Goal: Task Accomplishment & Management: Manage account settings

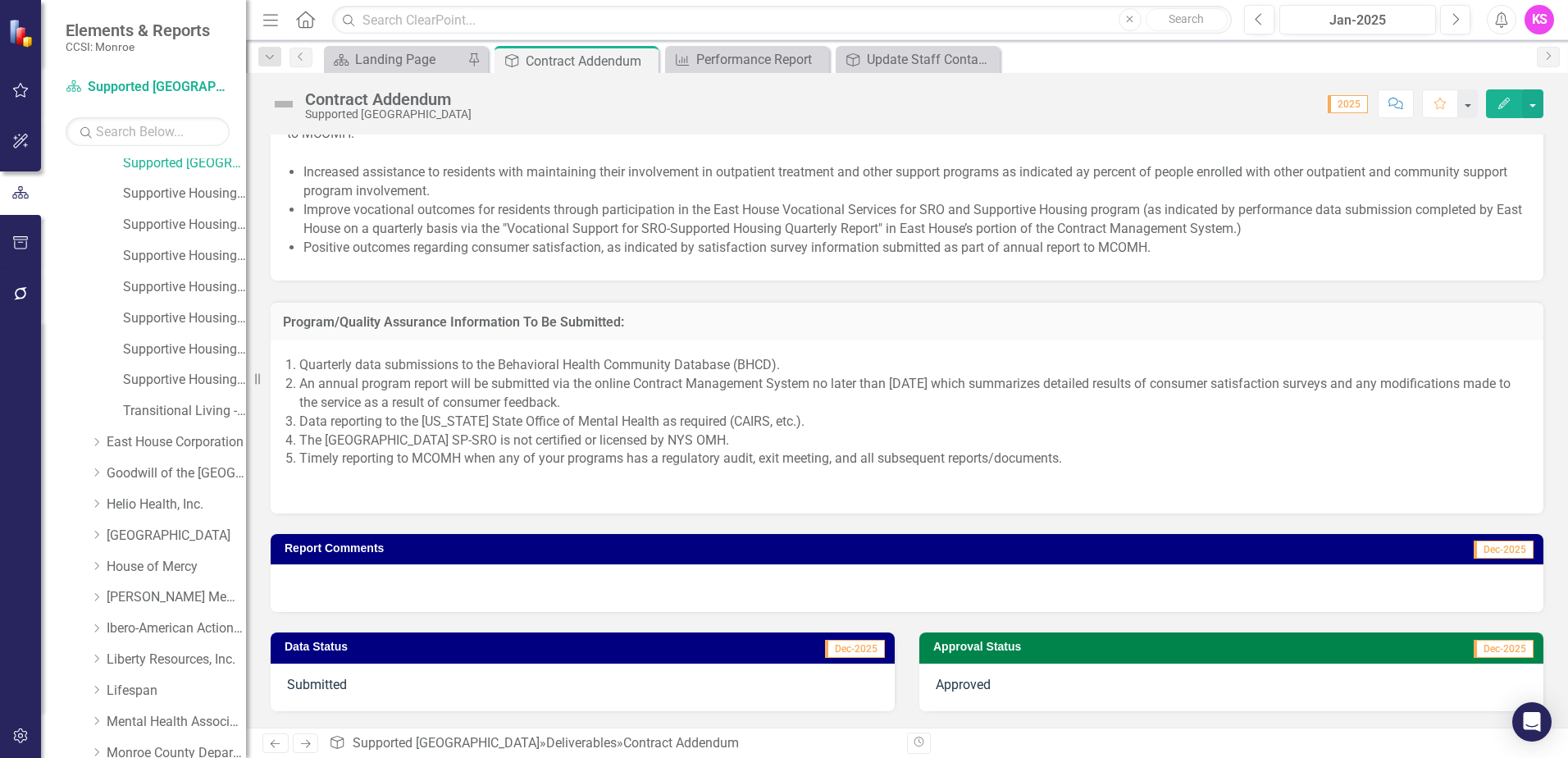
scroll to position [739, 0]
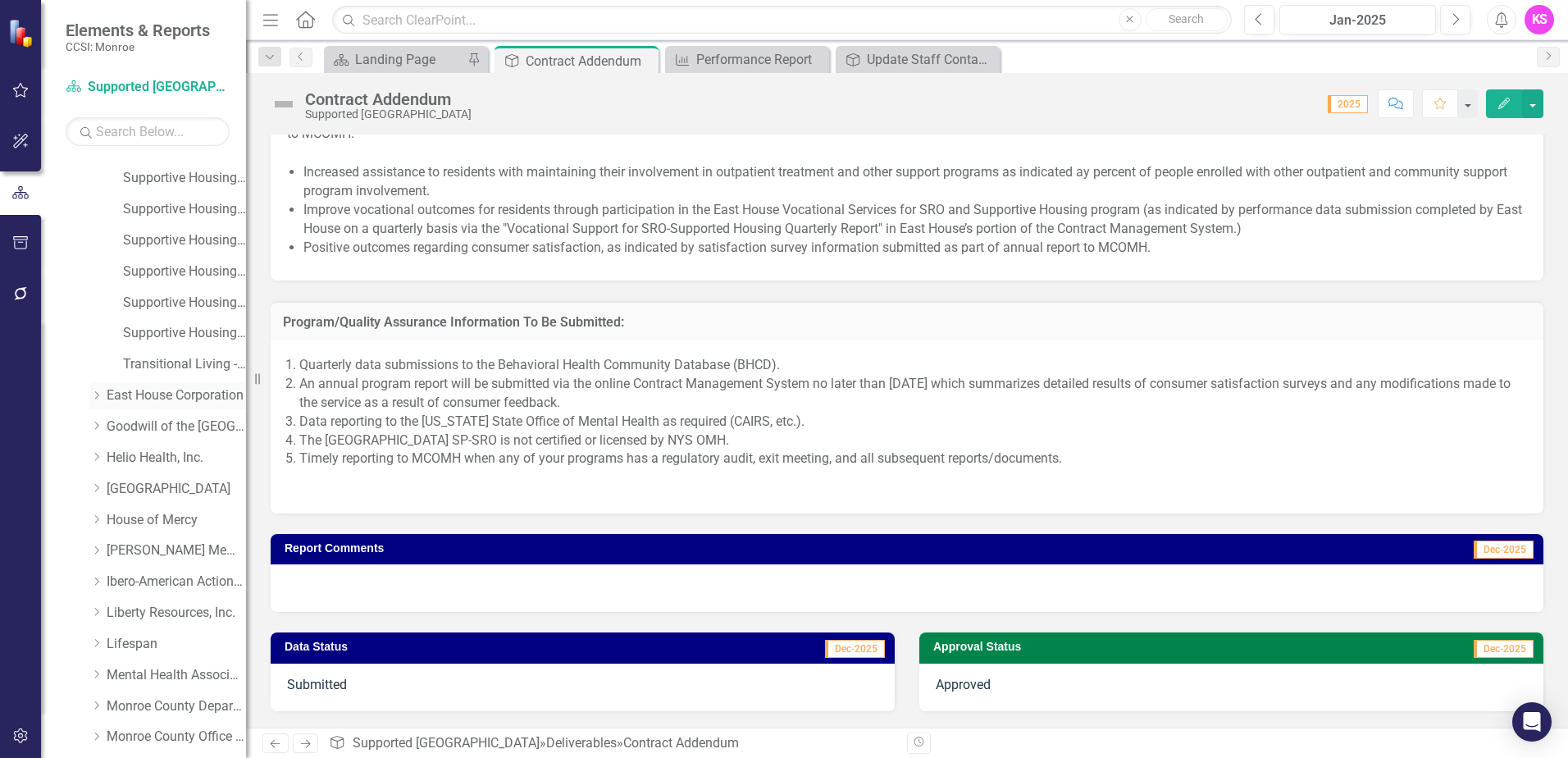
drag, startPoint x: 101, startPoint y: 394, endPoint x: 110, endPoint y: 395, distance: 9.1
click at [101, 394] on icon "Dropdown" at bounding box center [96, 395] width 13 height 10
click at [147, 395] on link "East House Corporation" at bounding box center [176, 395] width 139 height 18
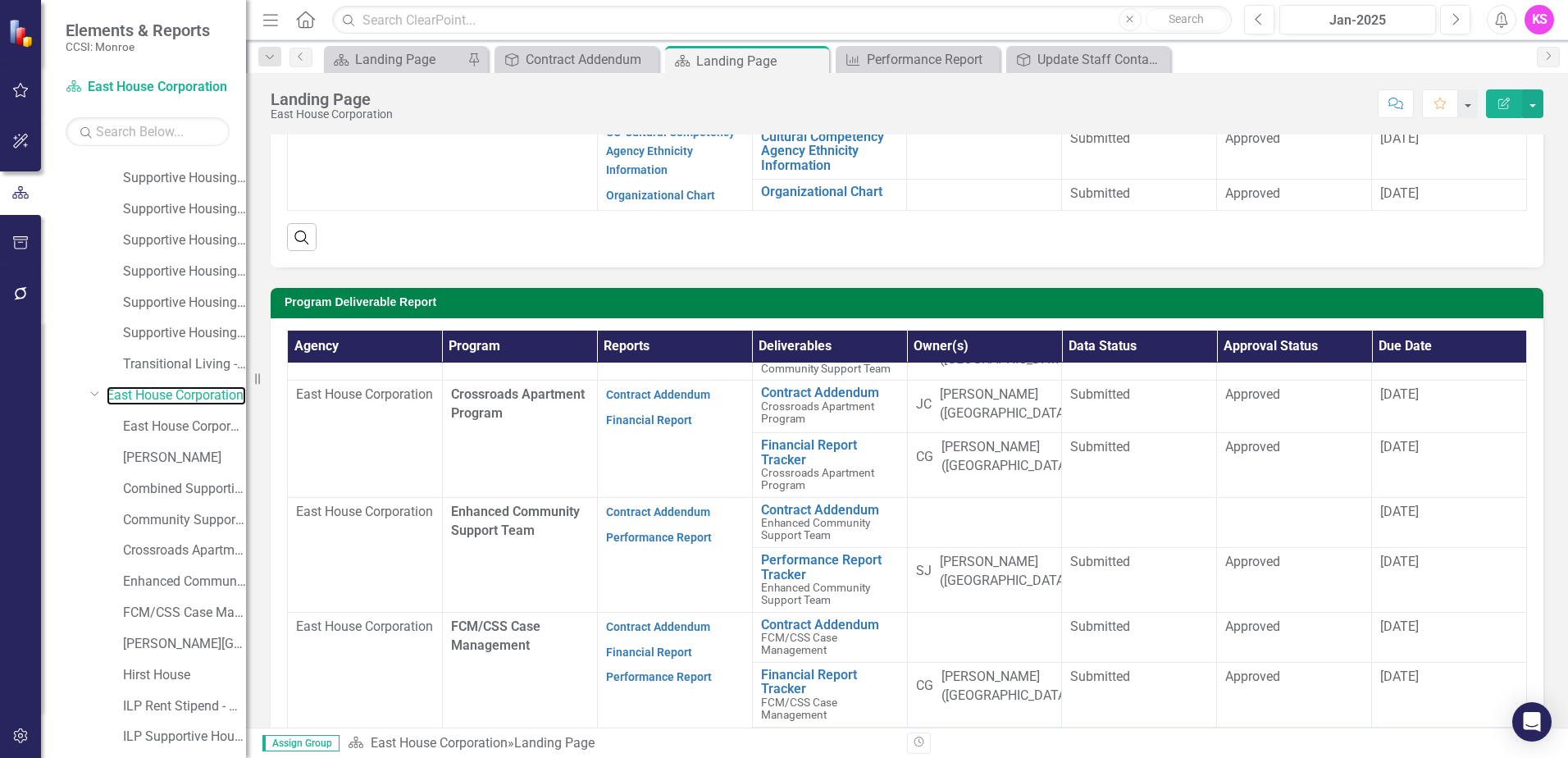
scroll to position [493, 0]
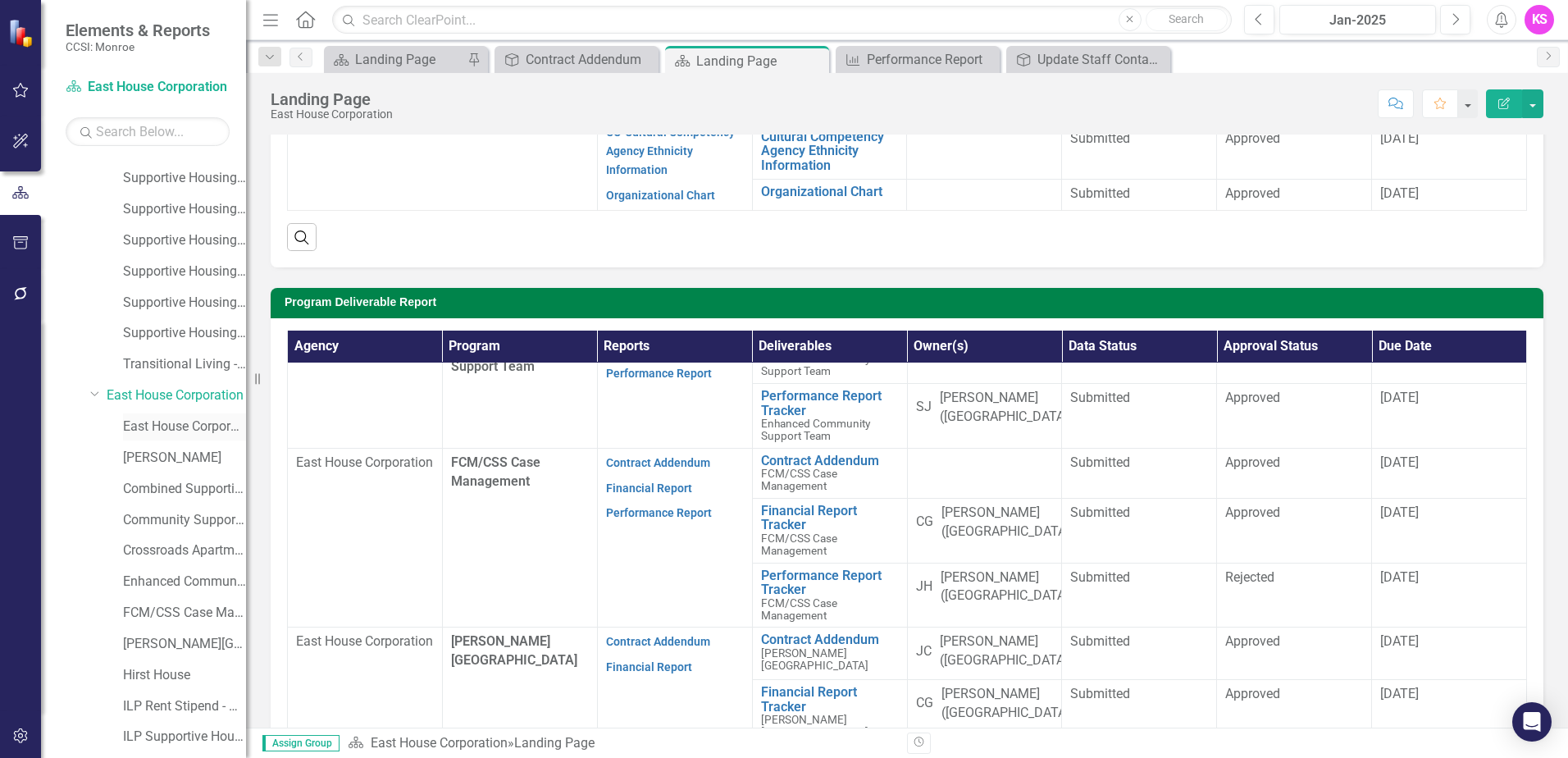
click at [183, 428] on link "East House Corporation (MCOMH Internal)" at bounding box center [184, 426] width 123 height 18
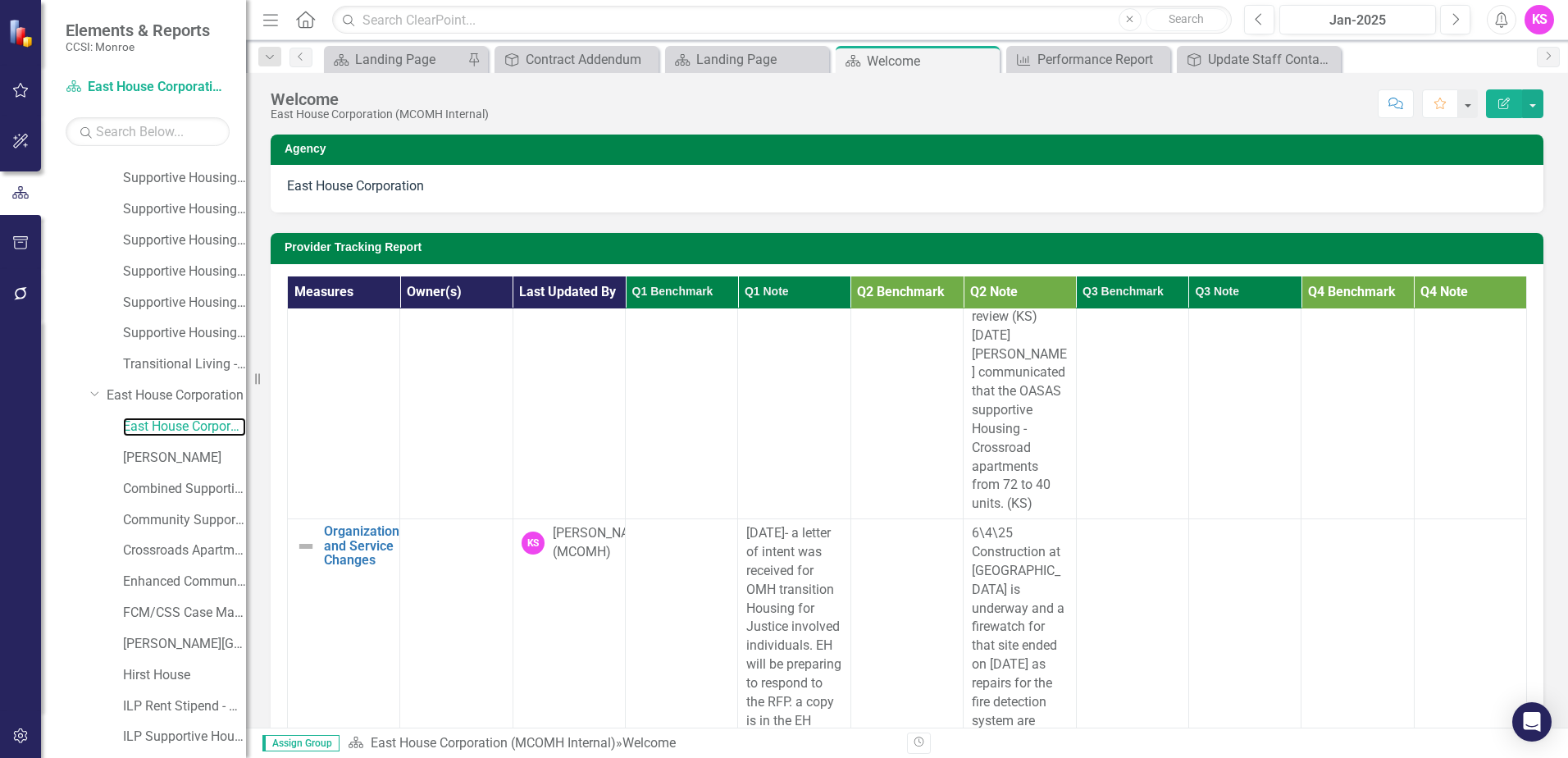
scroll to position [739, 0]
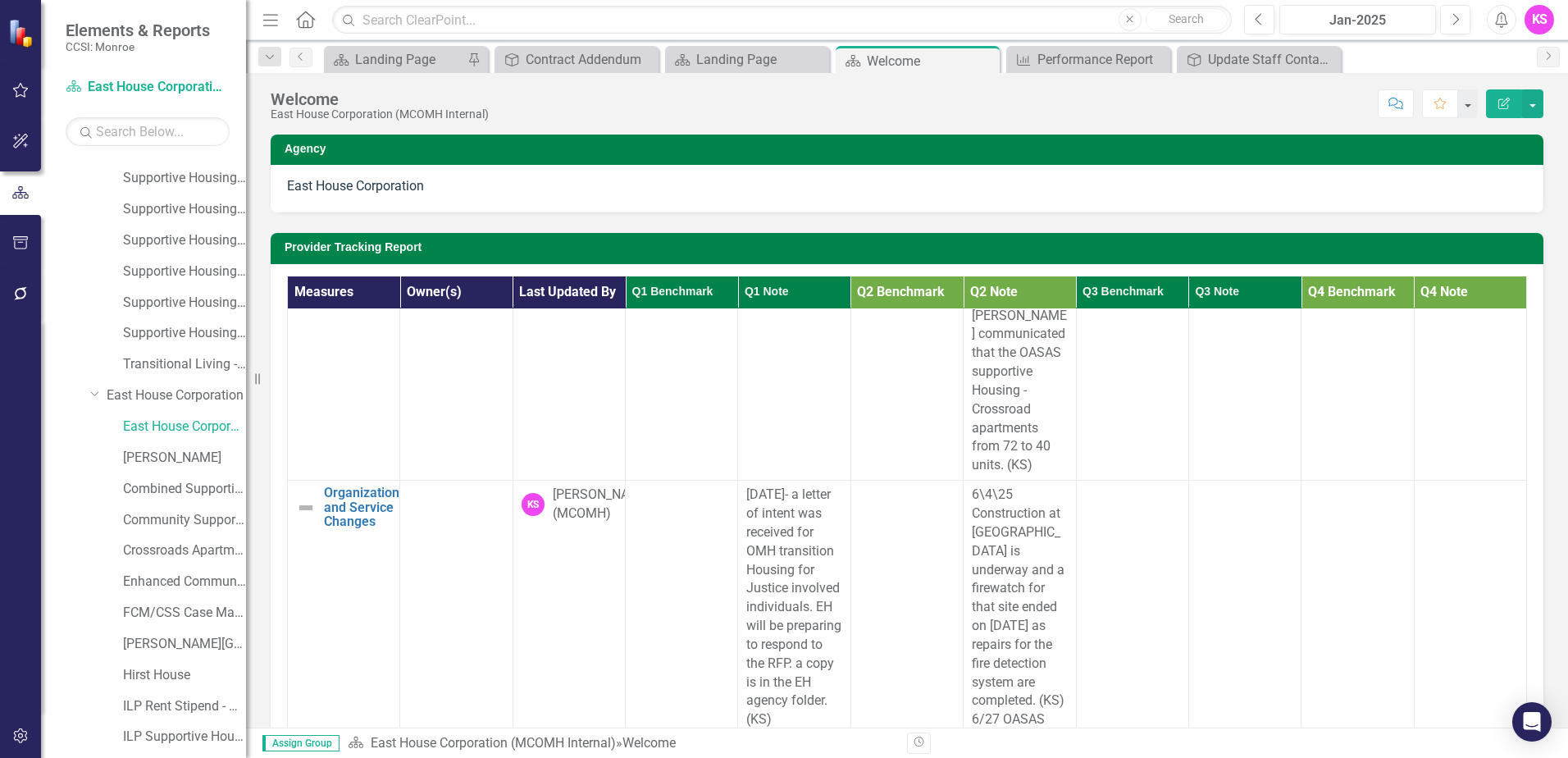
click at [1197, 486] on div at bounding box center [1245, 496] width 95 height 19
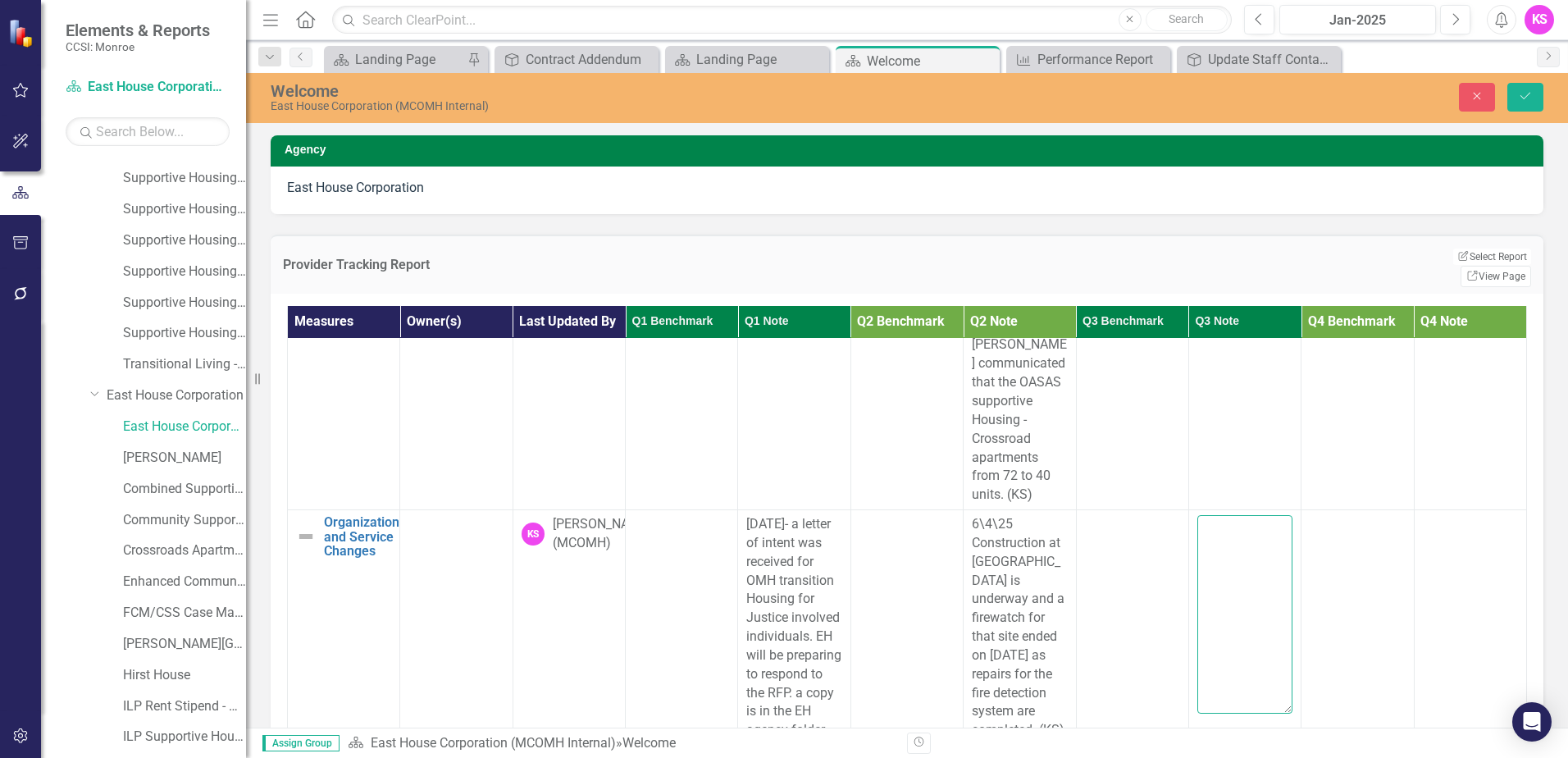
click at [1197, 515] on textarea at bounding box center [1245, 614] width 95 height 198
type textarea "EH OASAS Case management contract will end at [DATE]. Funds will be distributed…"
click at [1524, 99] on icon "Save" at bounding box center [1525, 96] width 15 height 12
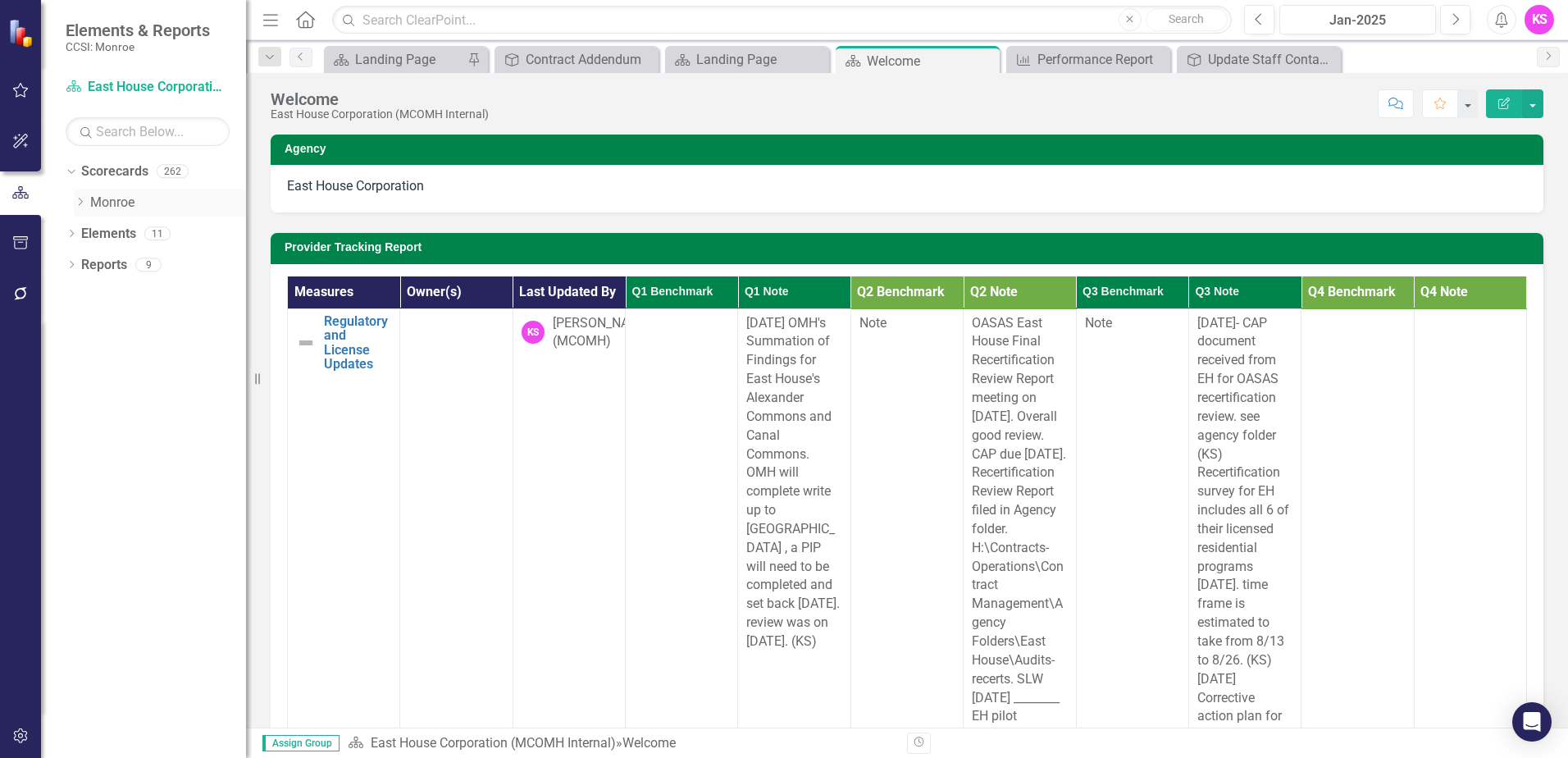
click at [82, 201] on icon at bounding box center [80, 201] width 4 height 8
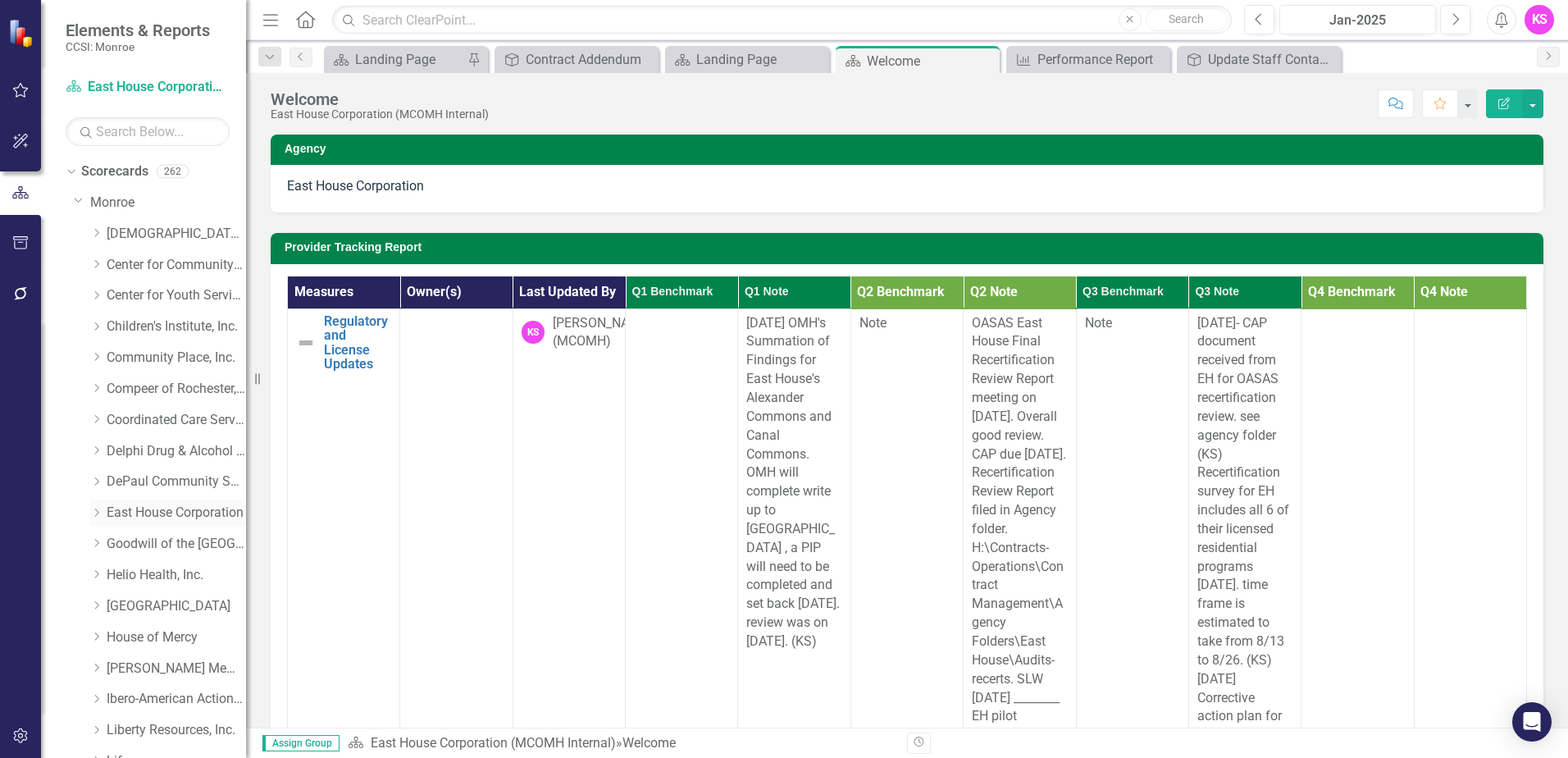
click at [100, 513] on icon "Dropdown" at bounding box center [96, 513] width 13 height 10
click at [168, 517] on link "East House Corporation" at bounding box center [176, 512] width 139 height 18
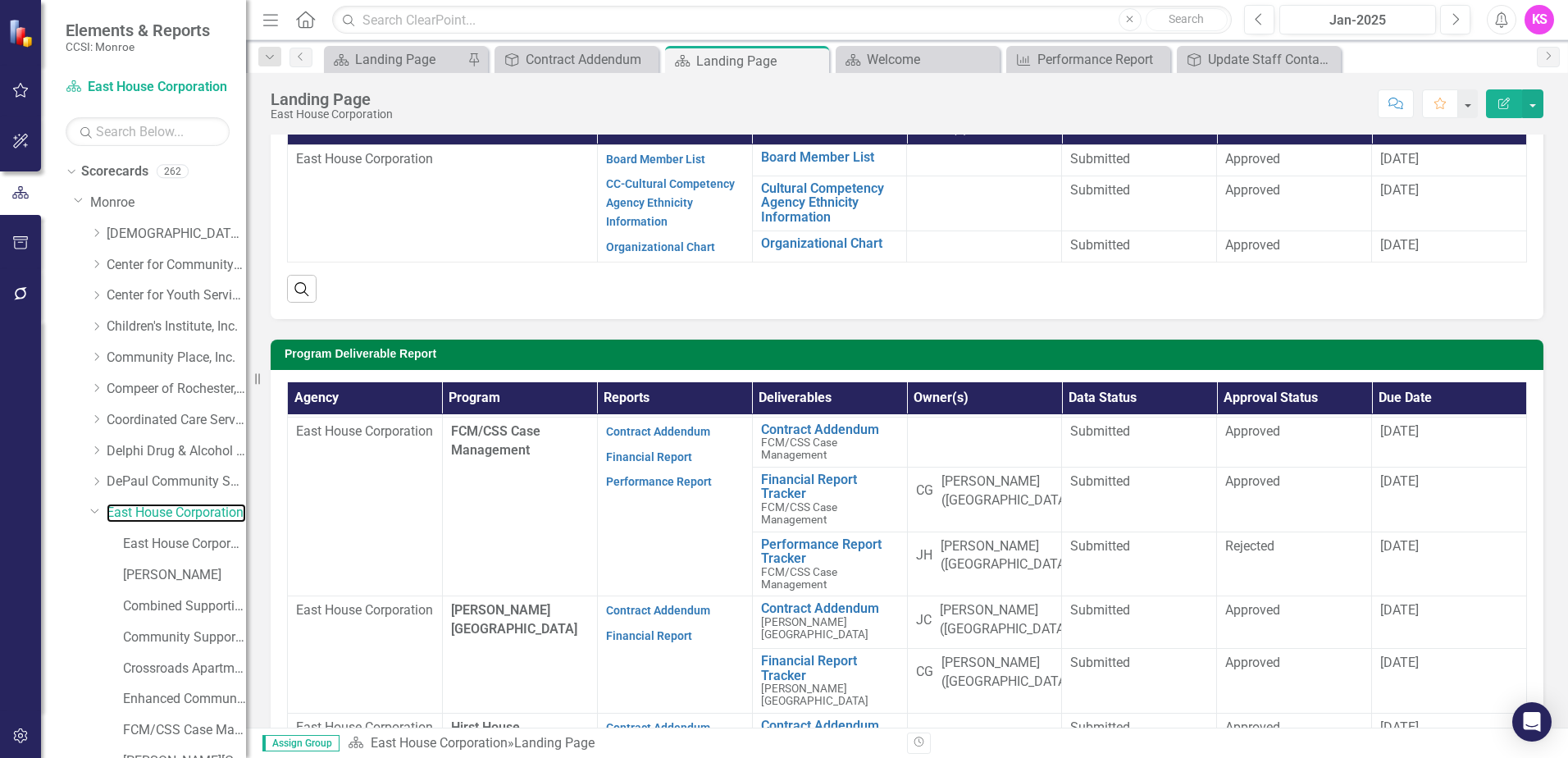
scroll to position [493, 0]
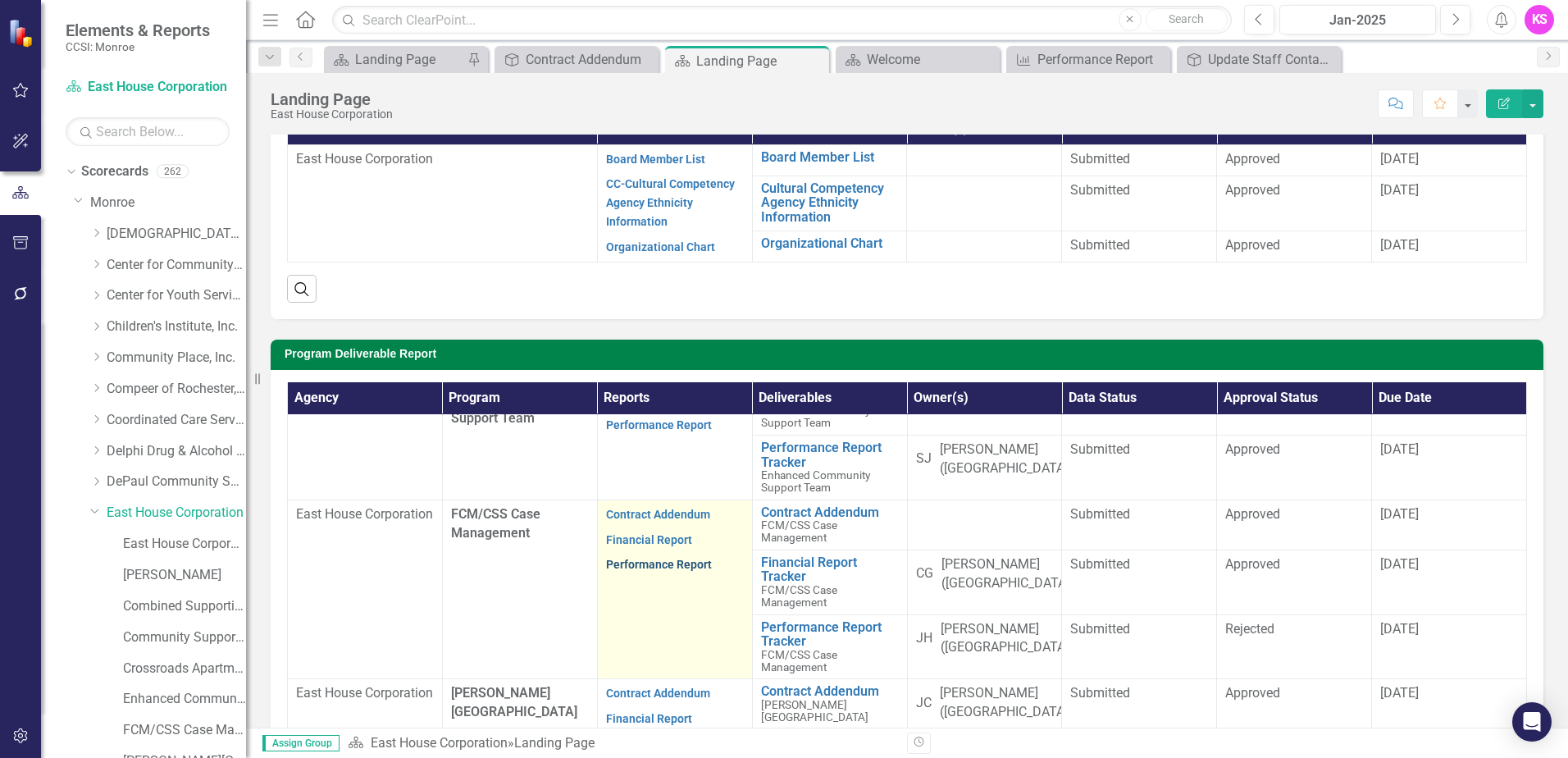
click at [652, 571] on link "Performance Report" at bounding box center [658, 564] width 106 height 14
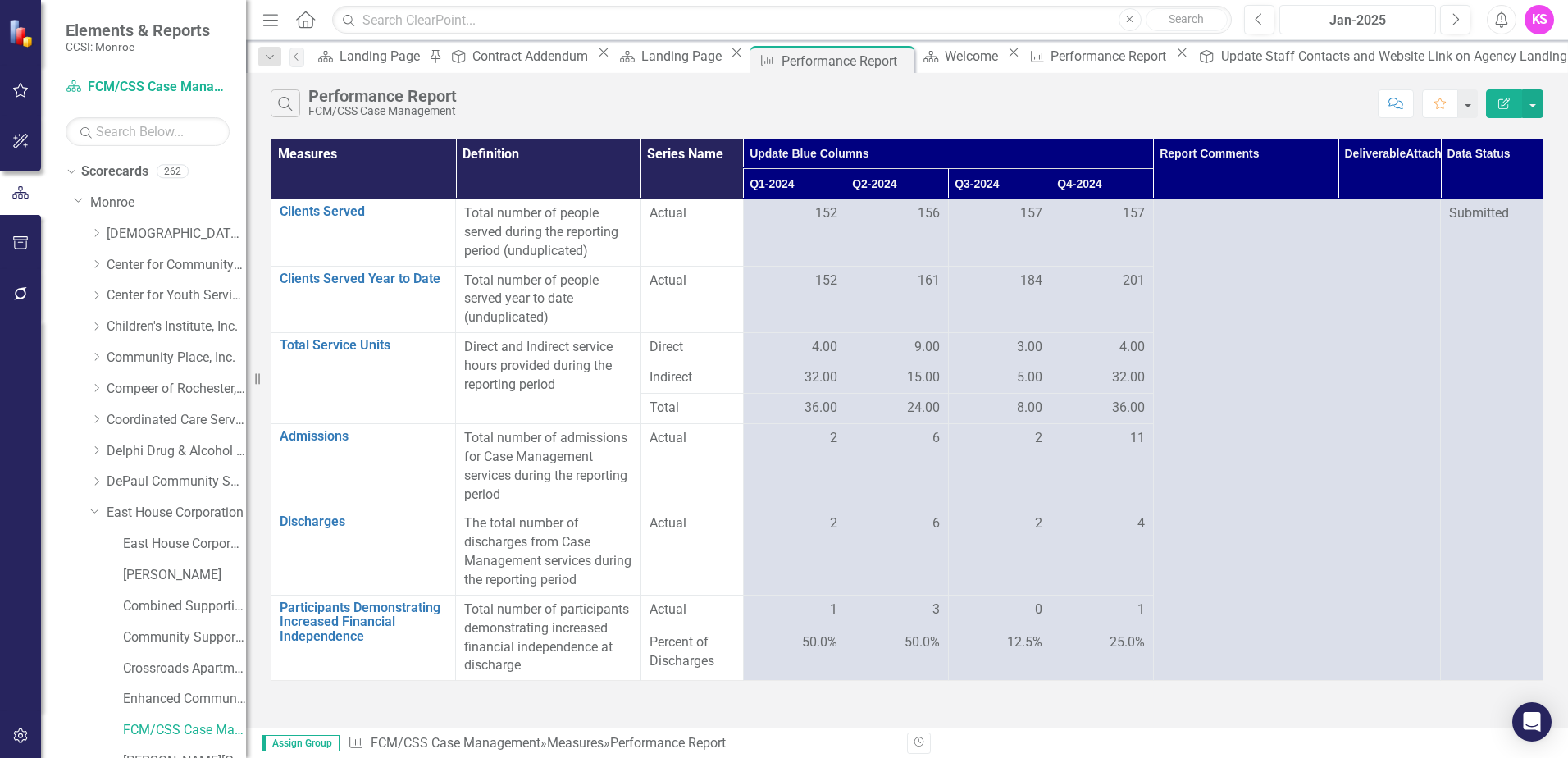
click at [1369, 24] on div "Jan-2025" at bounding box center [1358, 20] width 145 height 19
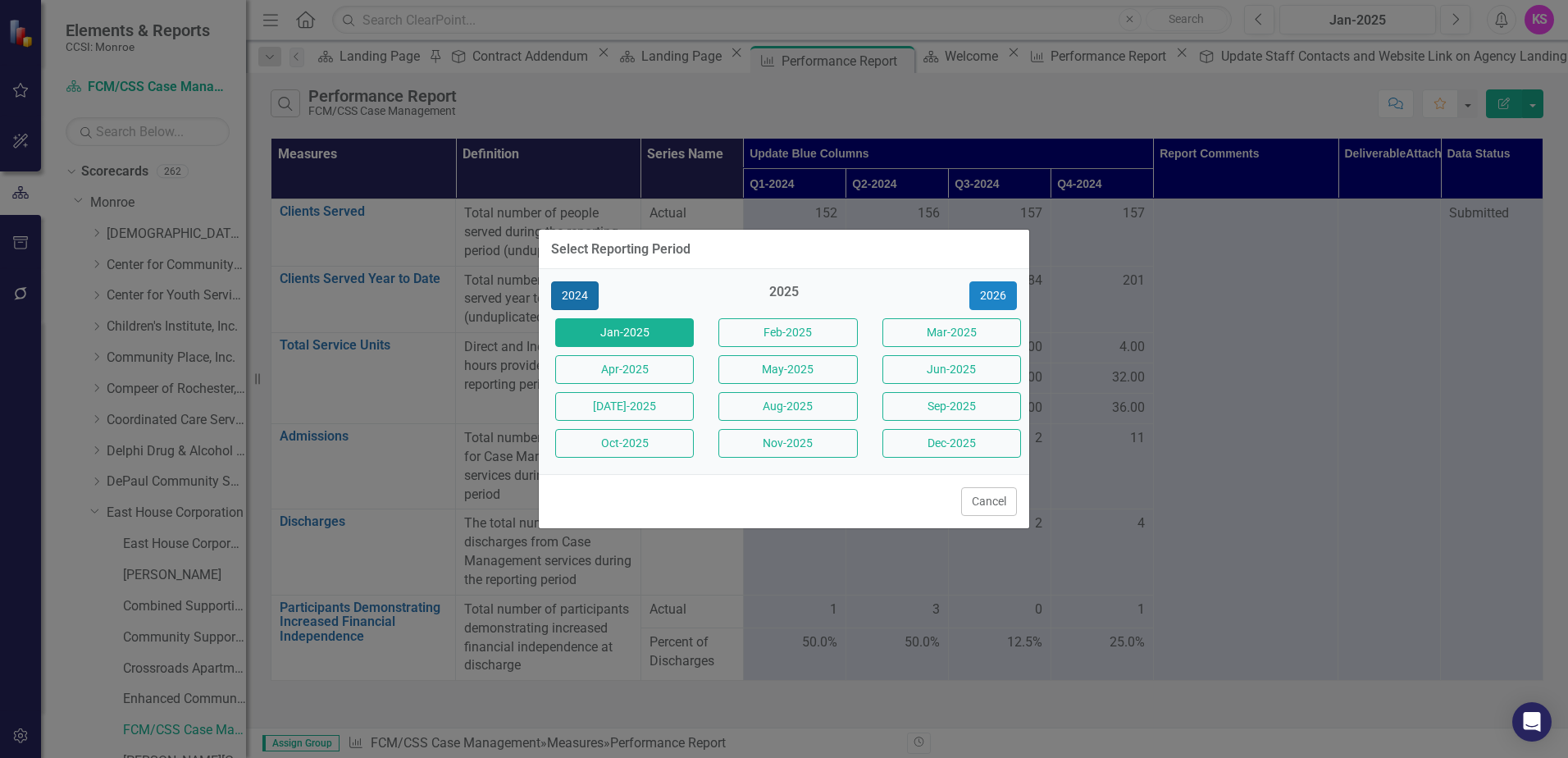
click at [586, 298] on button "2024" at bounding box center [575, 296] width 47 height 29
click at [596, 341] on button "Jan-2024" at bounding box center [624, 333] width 138 height 29
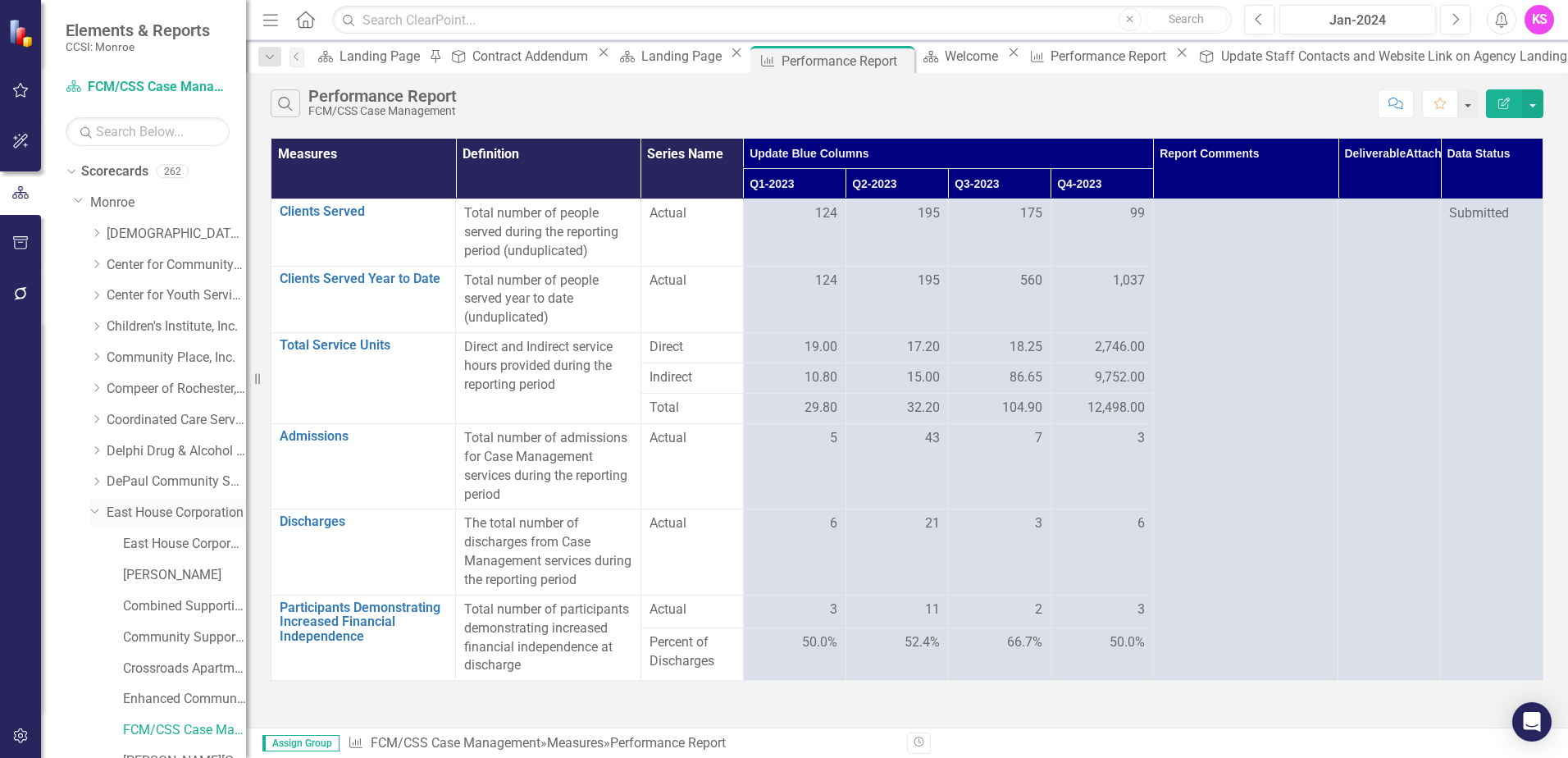
click at [161, 513] on link "East House Corporation" at bounding box center [176, 512] width 139 height 18
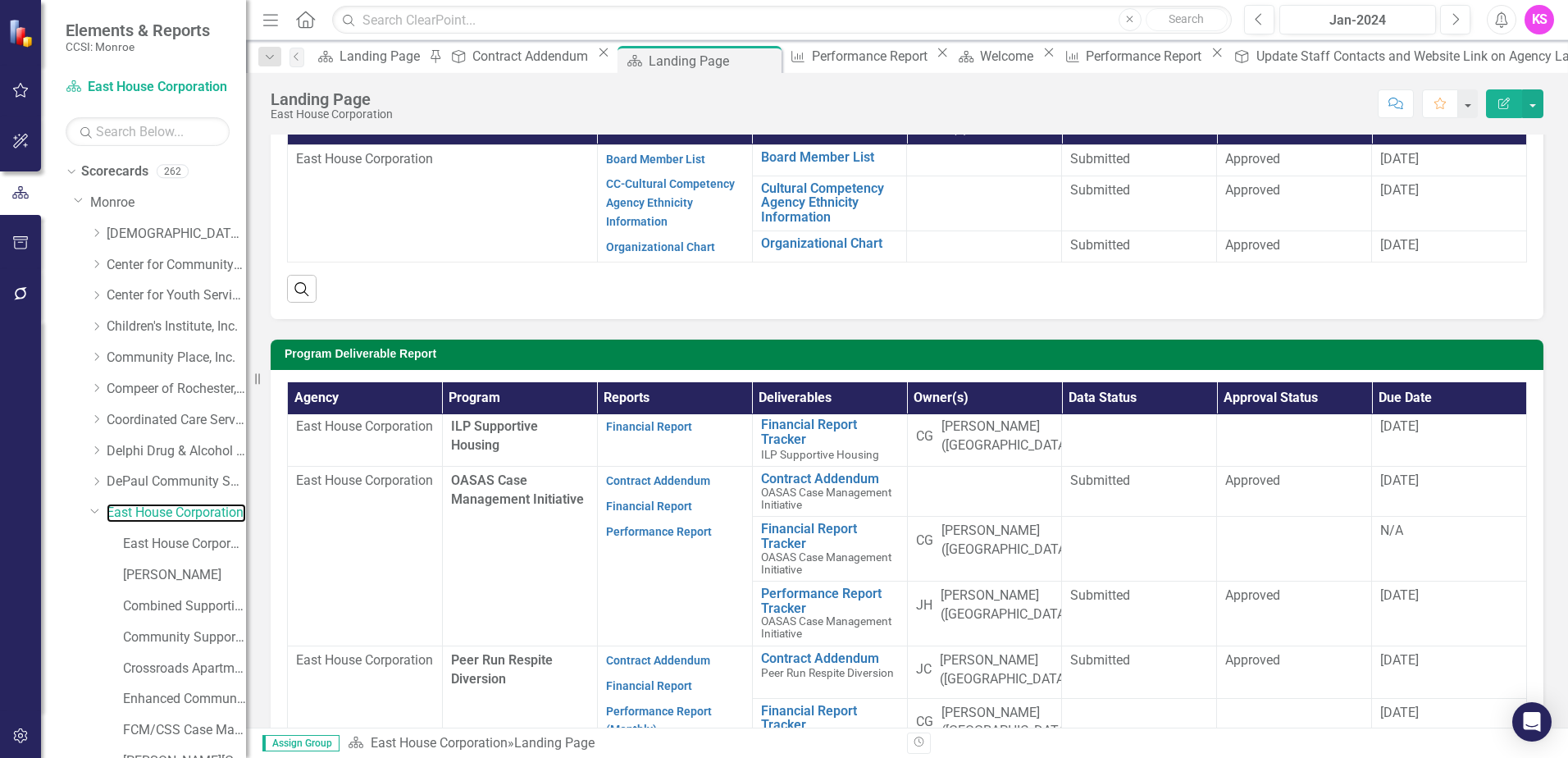
scroll to position [1067, 0]
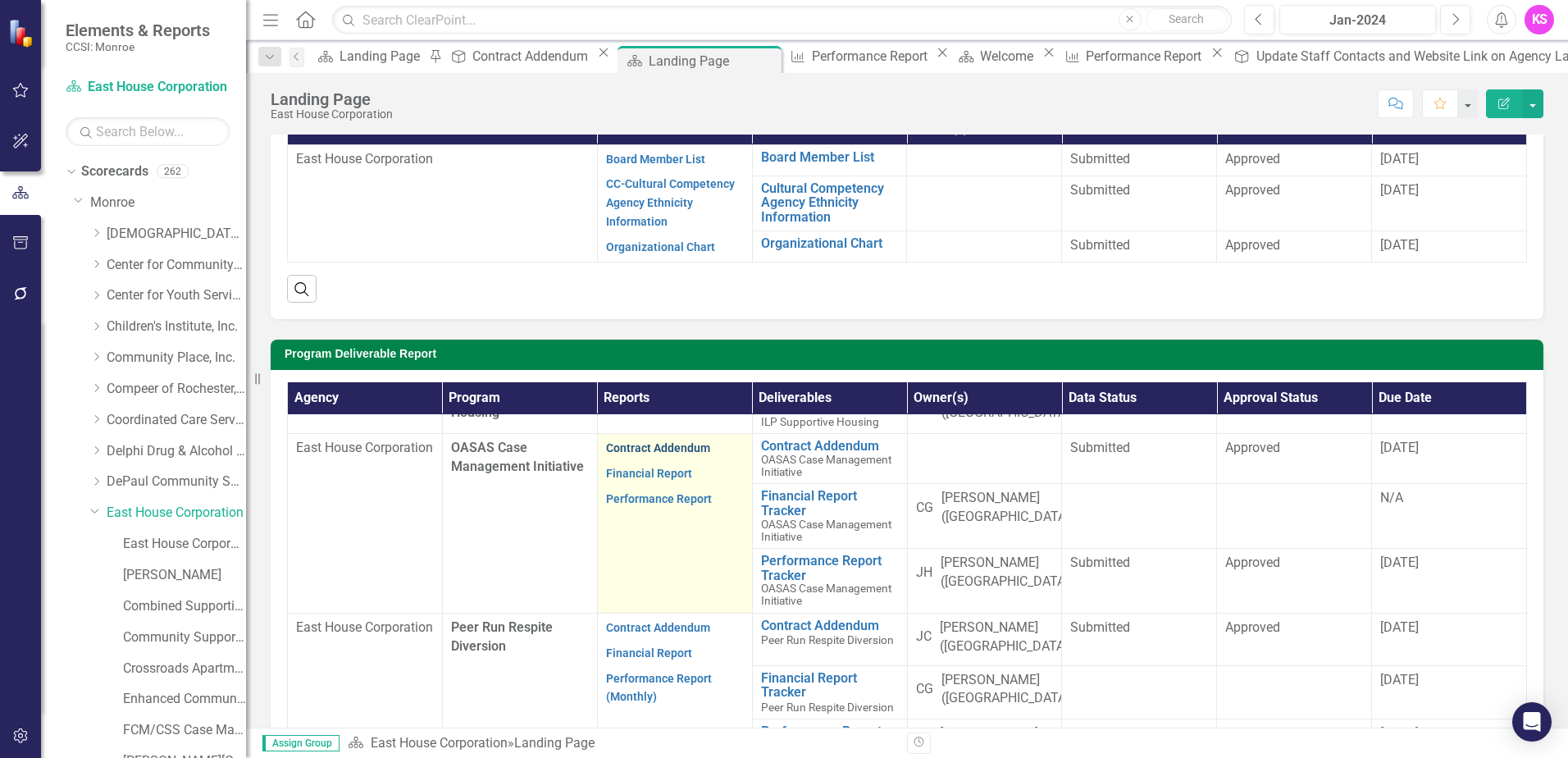
click at [651, 455] on link "Contract Addendum" at bounding box center [658, 448] width 105 height 14
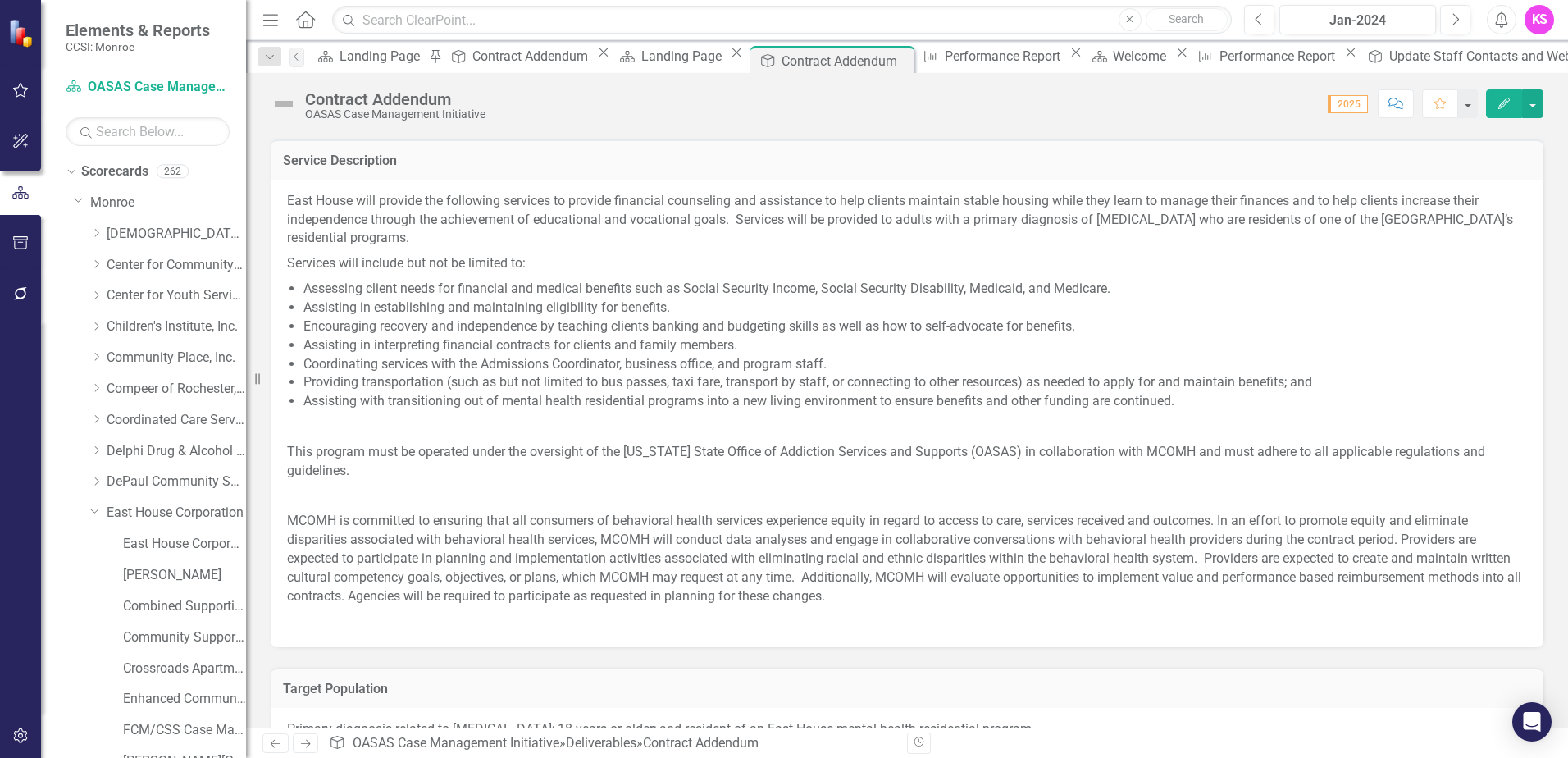
scroll to position [584, 0]
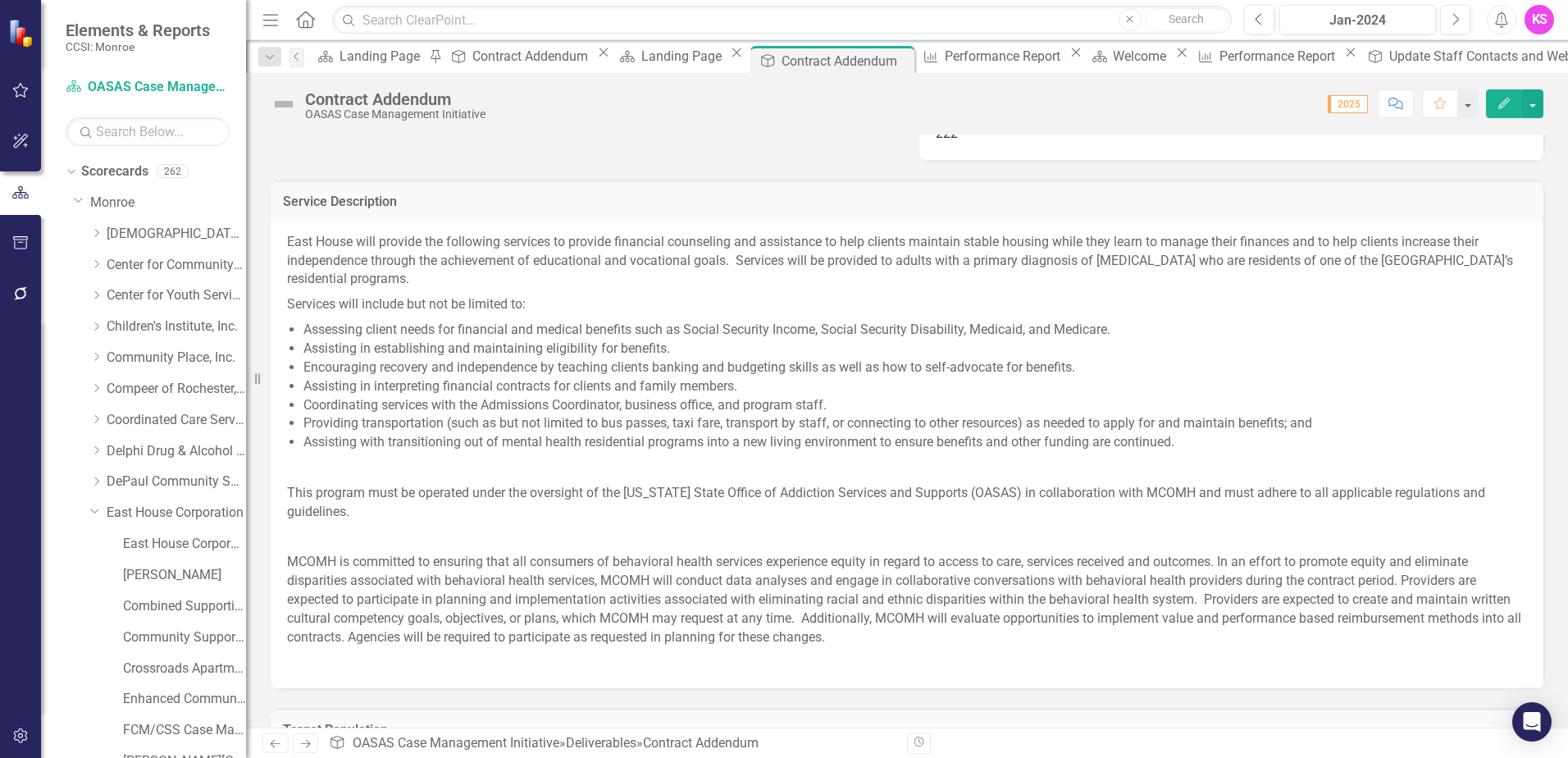
click at [321, 360] on li "Encouraging recovery and independence by teaching clients banking and budgeting…" at bounding box center [916, 367] width 1223 height 18
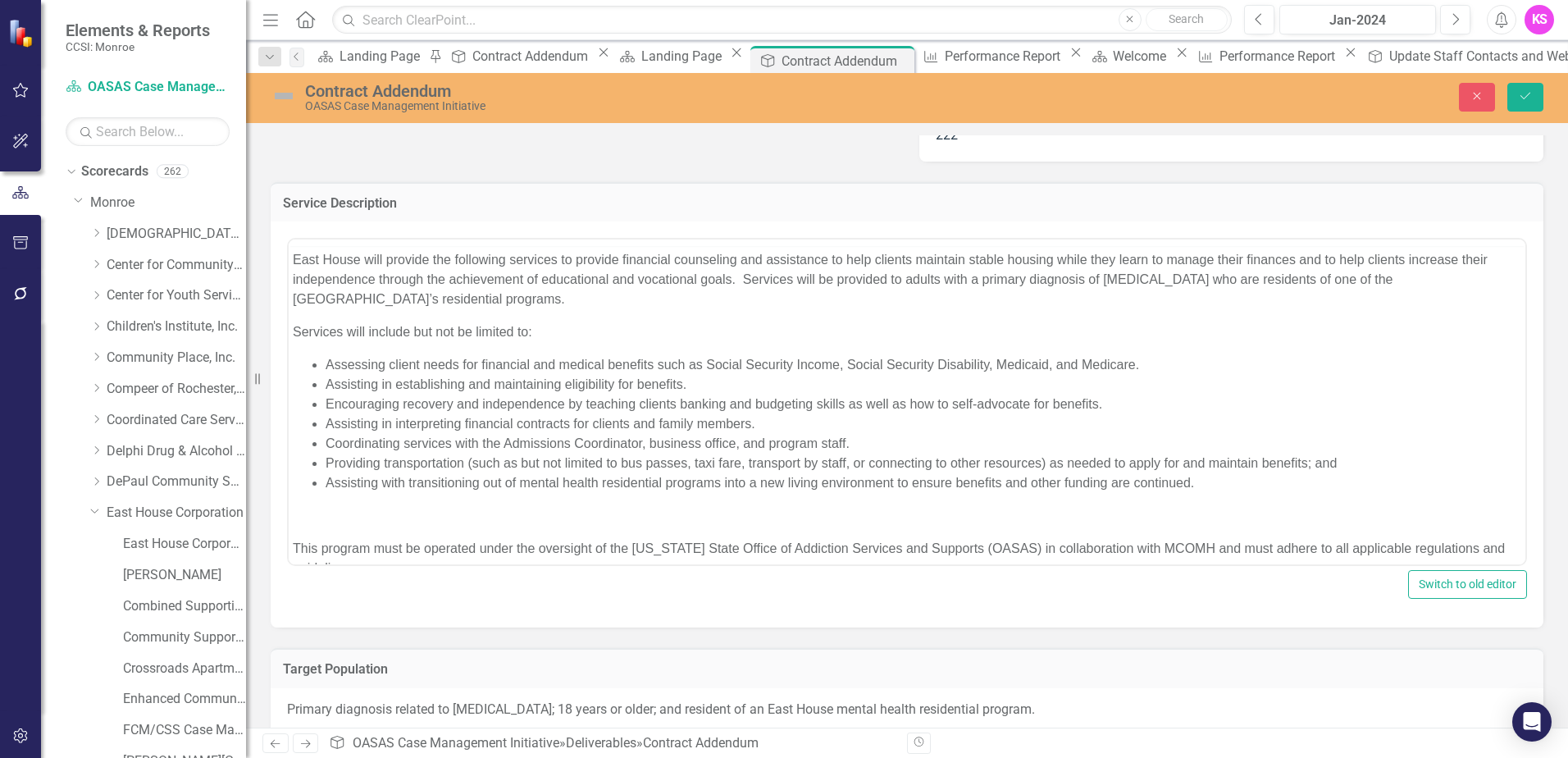
scroll to position [0, 0]
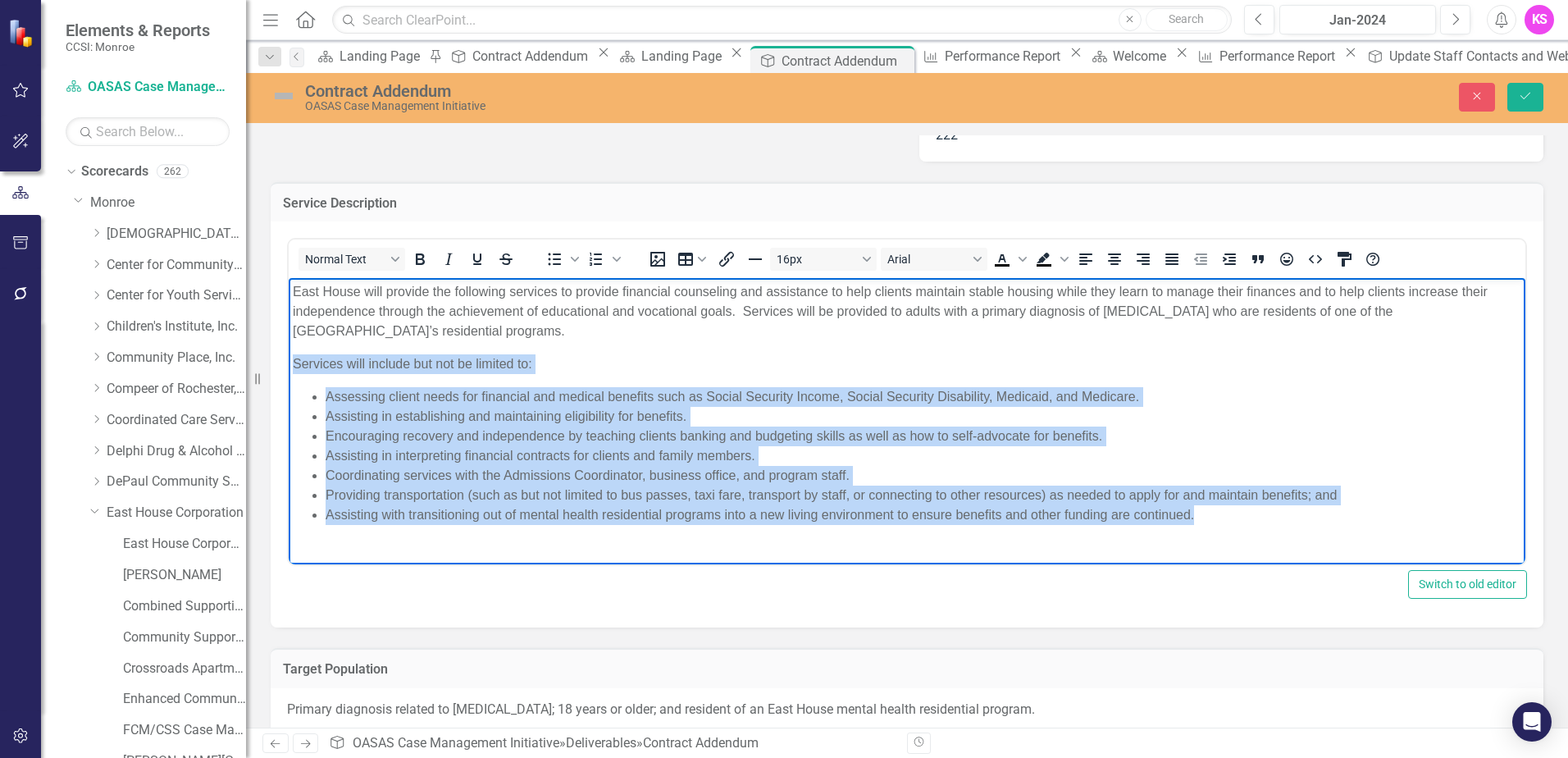
drag, startPoint x: 293, startPoint y: 364, endPoint x: 1359, endPoint y: 514, distance: 1076.5
click at [1359, 514] on body "East House will provide the following services to provide financial counseling …" at bounding box center [907, 541] width 1237 height 527
copy body "Services will include but not be limited to: Assessing client needs for financi…"
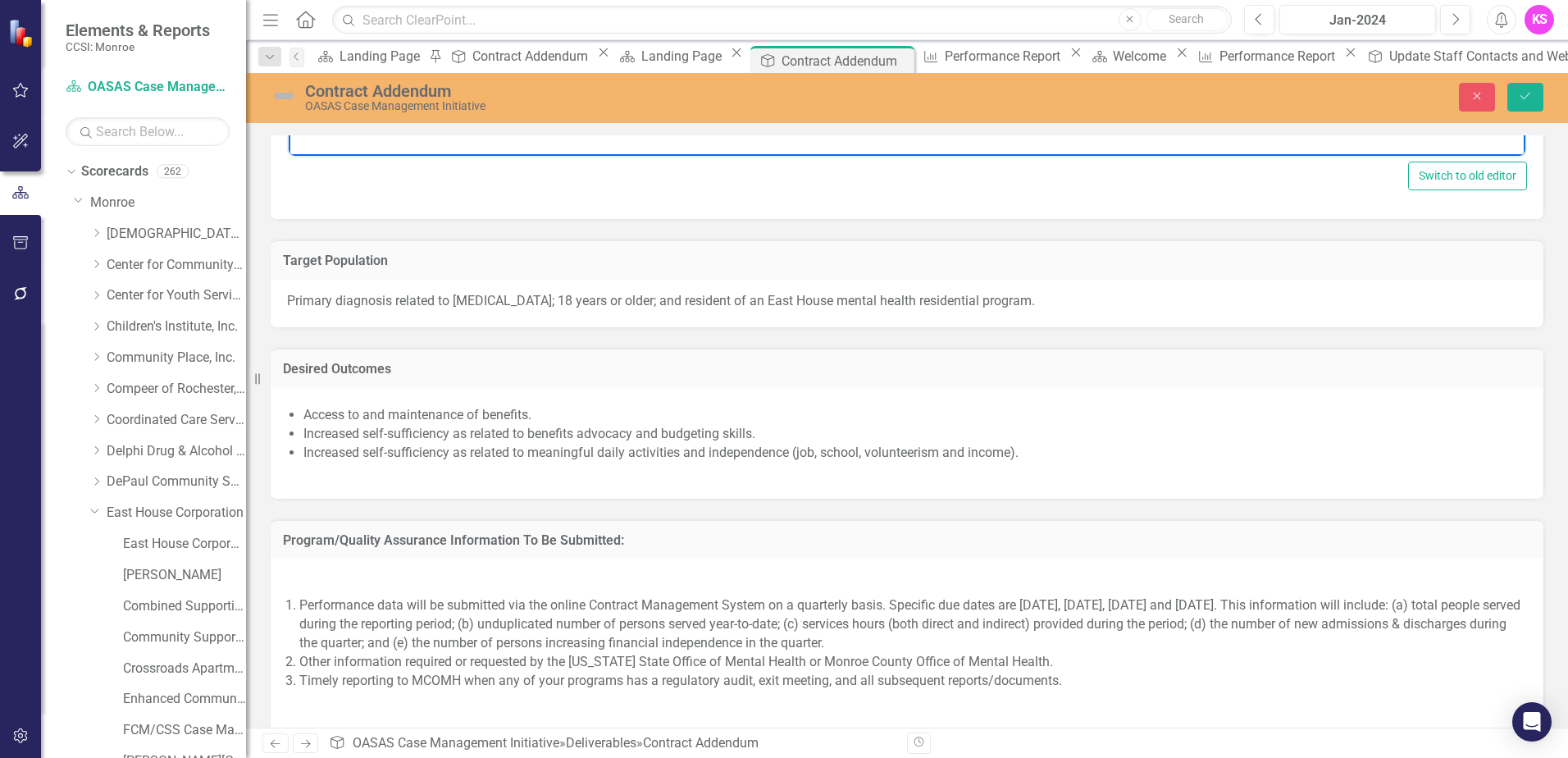
scroll to position [993, 0]
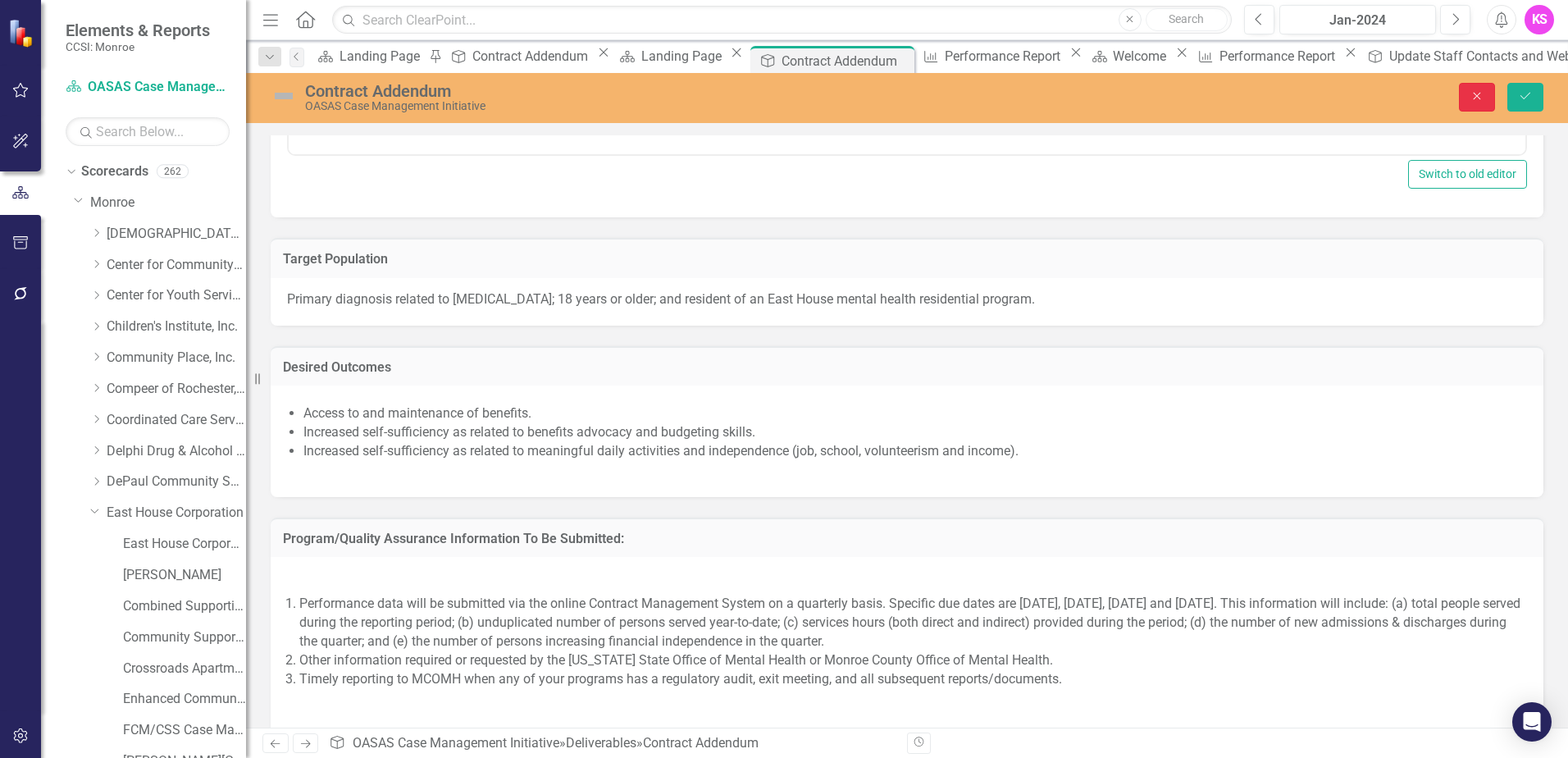
click at [1471, 98] on icon "Close" at bounding box center [1477, 96] width 15 height 12
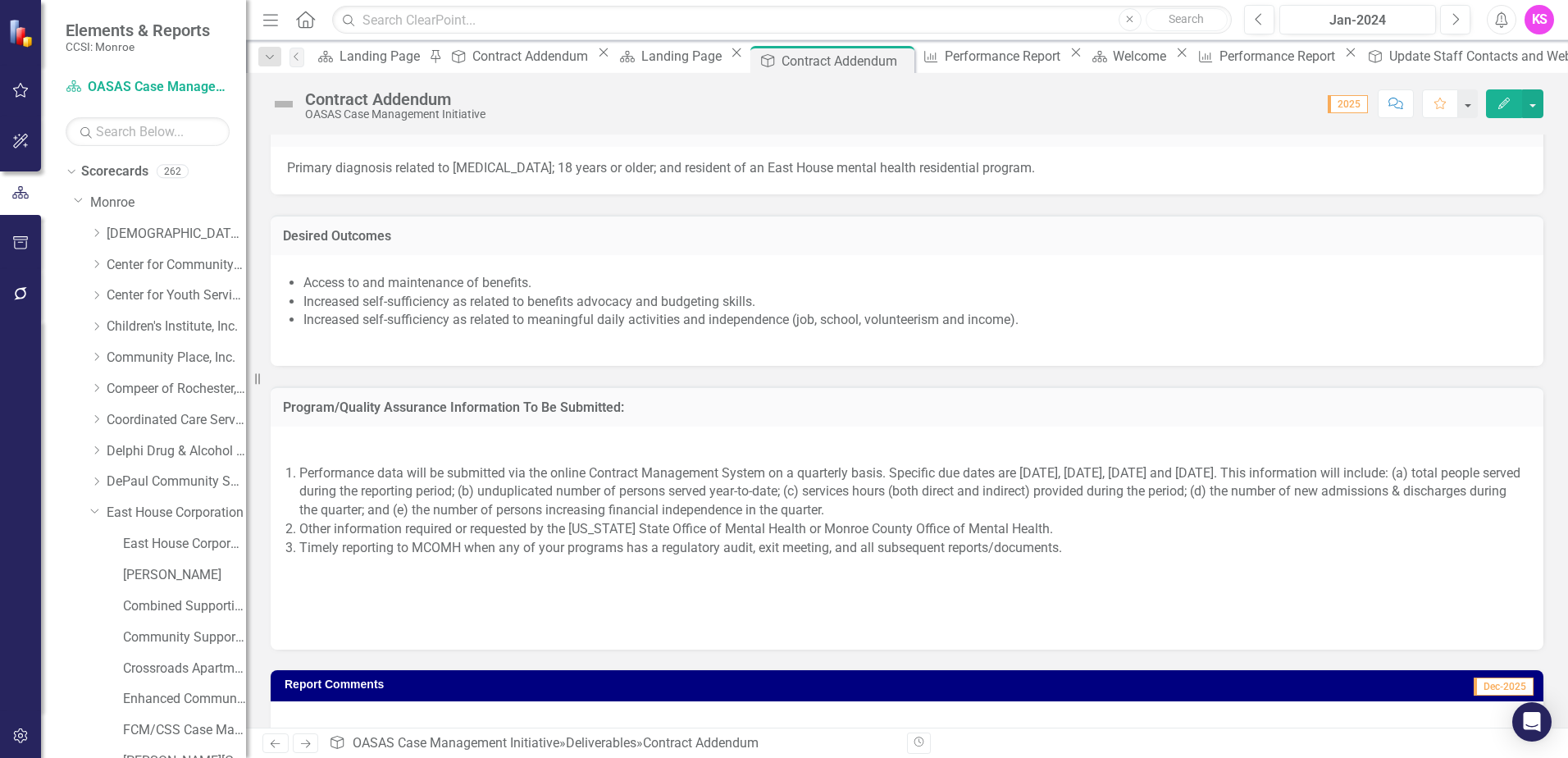
scroll to position [1158, 0]
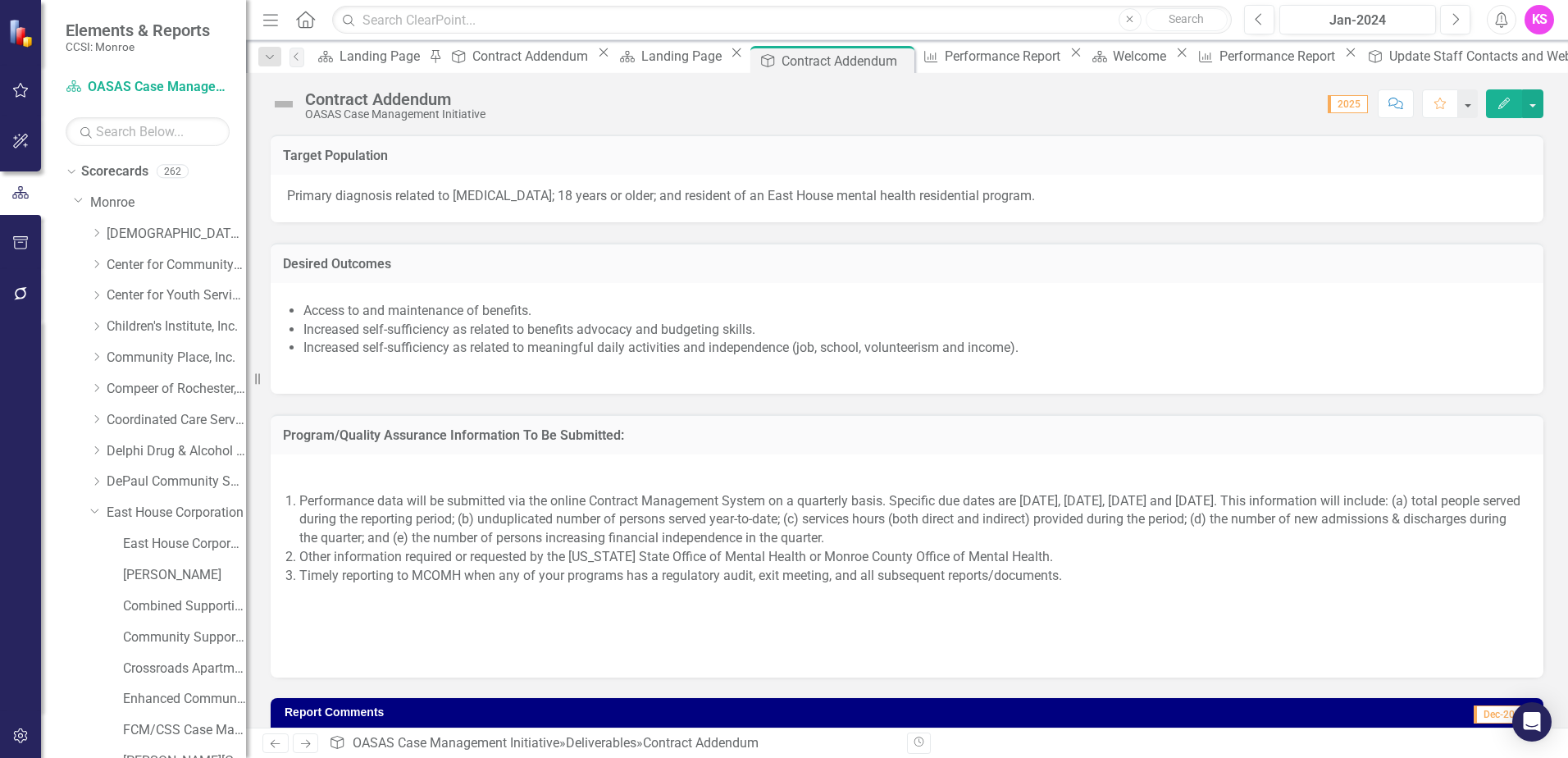
click at [369, 295] on p at bounding box center [907, 296] width 1240 height 3
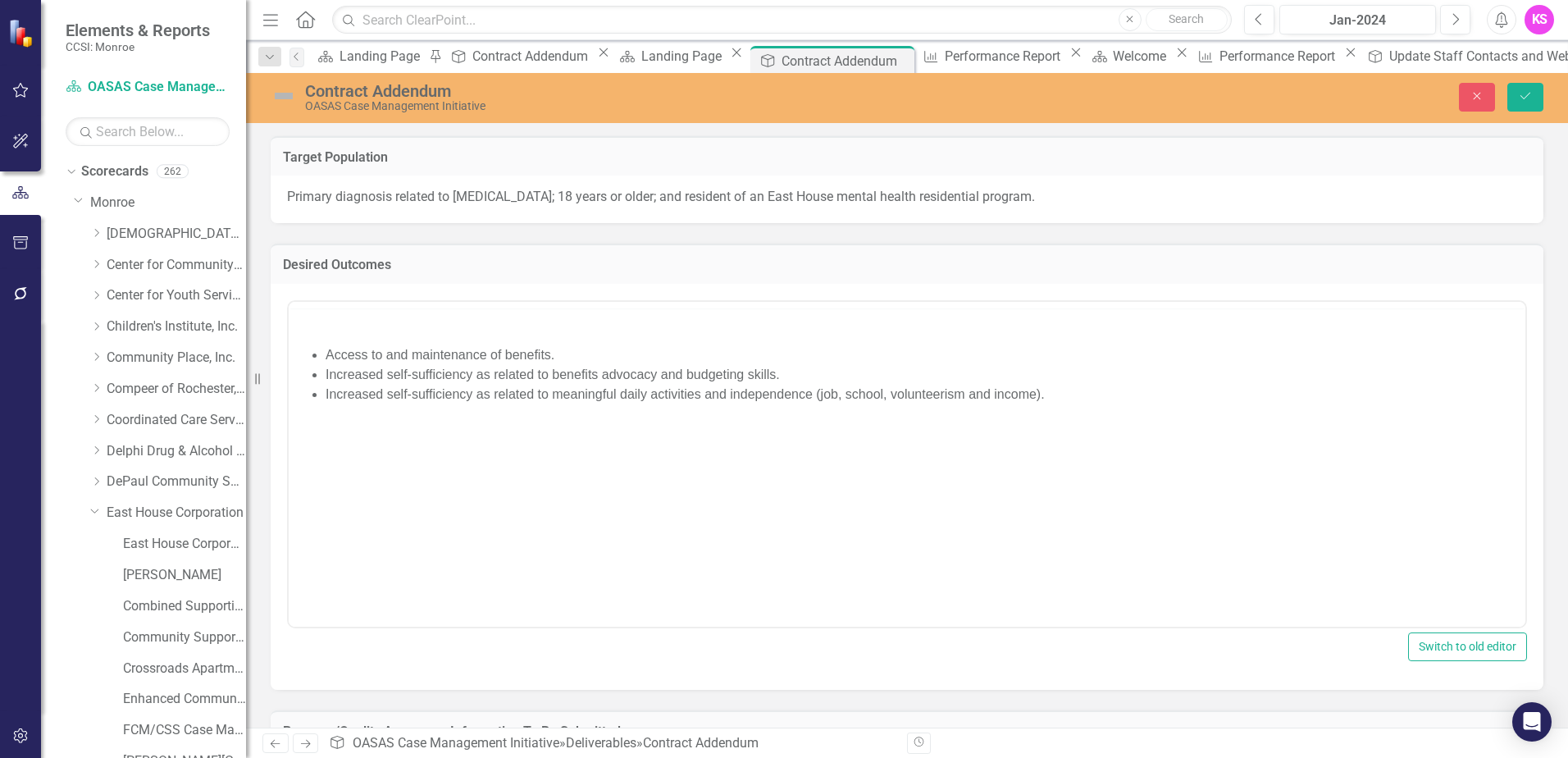
scroll to position [0, 0]
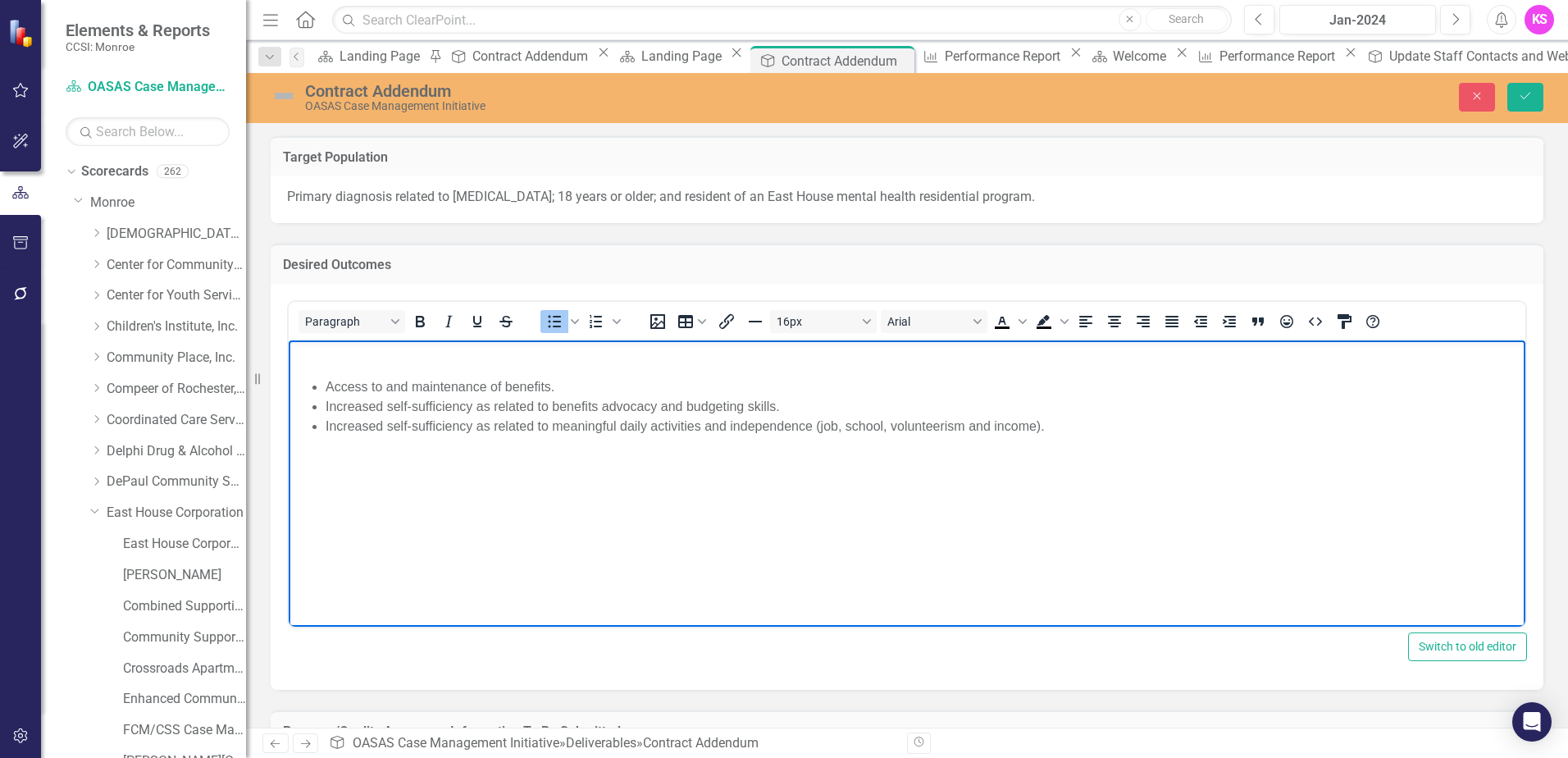
drag, startPoint x: 328, startPoint y: 385, endPoint x: 1052, endPoint y: 430, distance: 725.4
click at [1052, 430] on ul "Access to and maintenance of benefits. Increased self-sufficiency as related to…" at bounding box center [908, 407] width 1229 height 59
copy ul "Access to and maintenance of benefits. Increased self-sufficiency as related to…"
click at [1482, 91] on icon "Close" at bounding box center [1477, 96] width 15 height 12
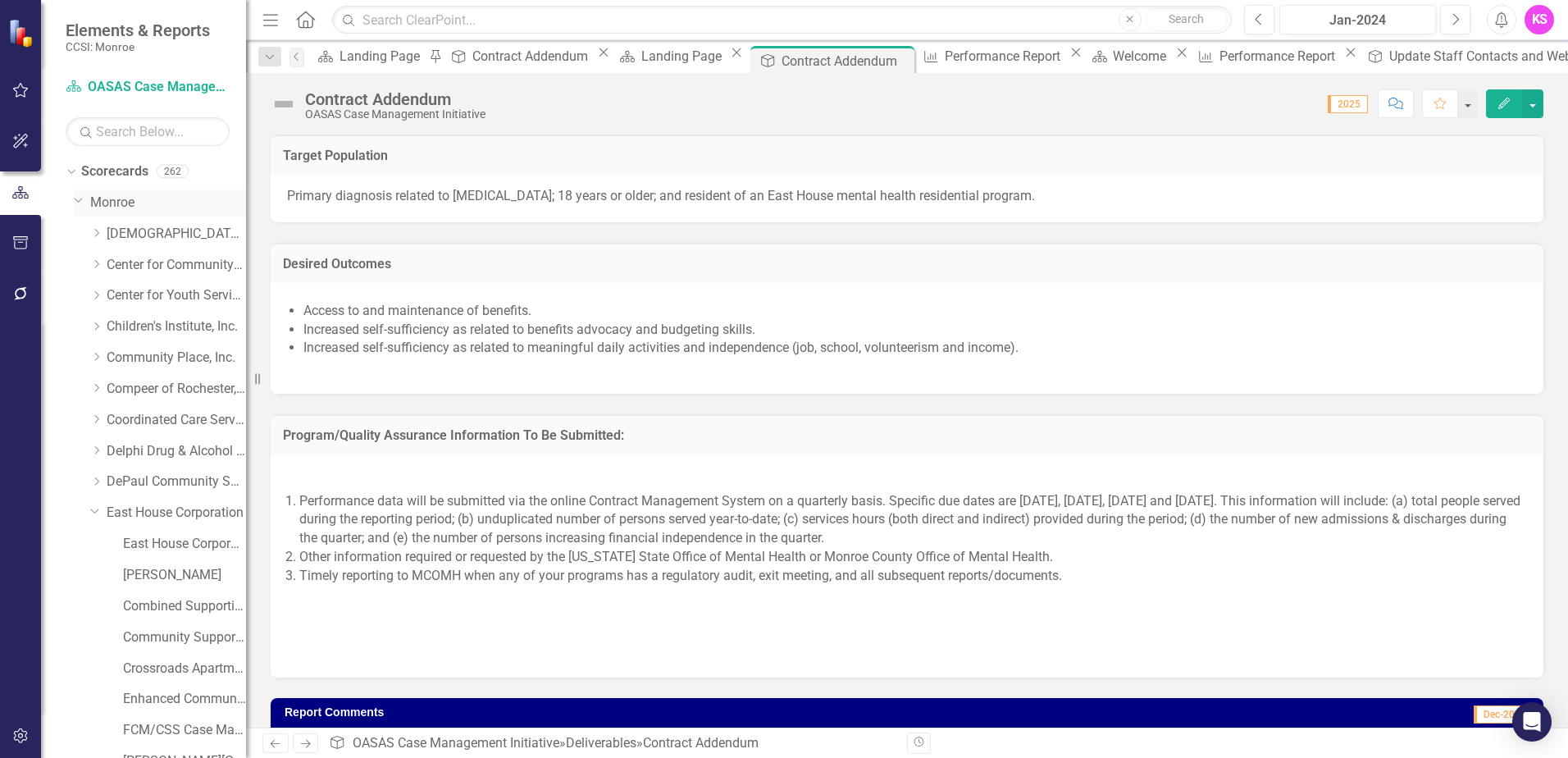
click at [80, 200] on icon at bounding box center [78, 200] width 8 height 4
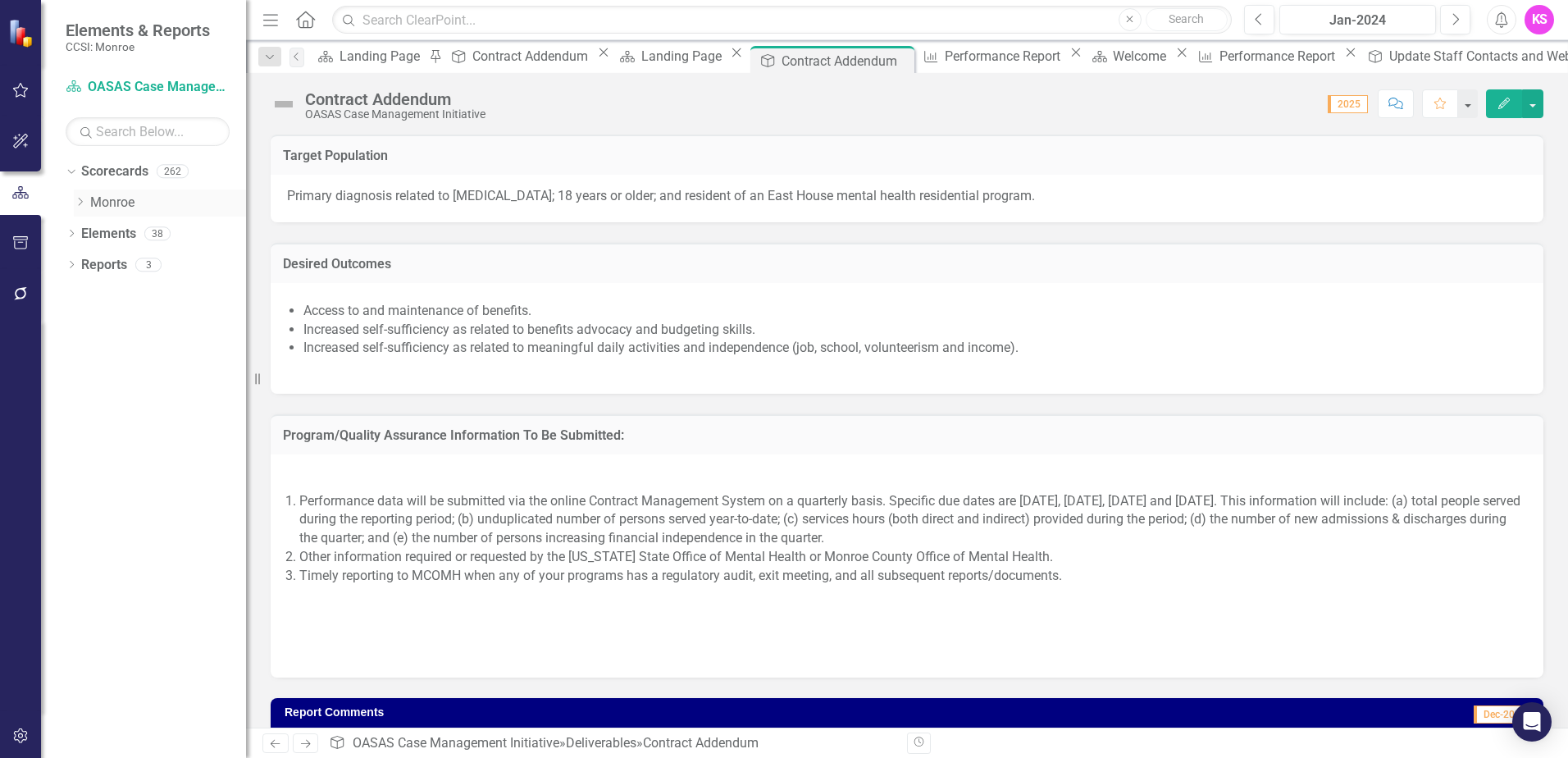
click at [83, 199] on icon "Dropdown" at bounding box center [79, 201] width 13 height 10
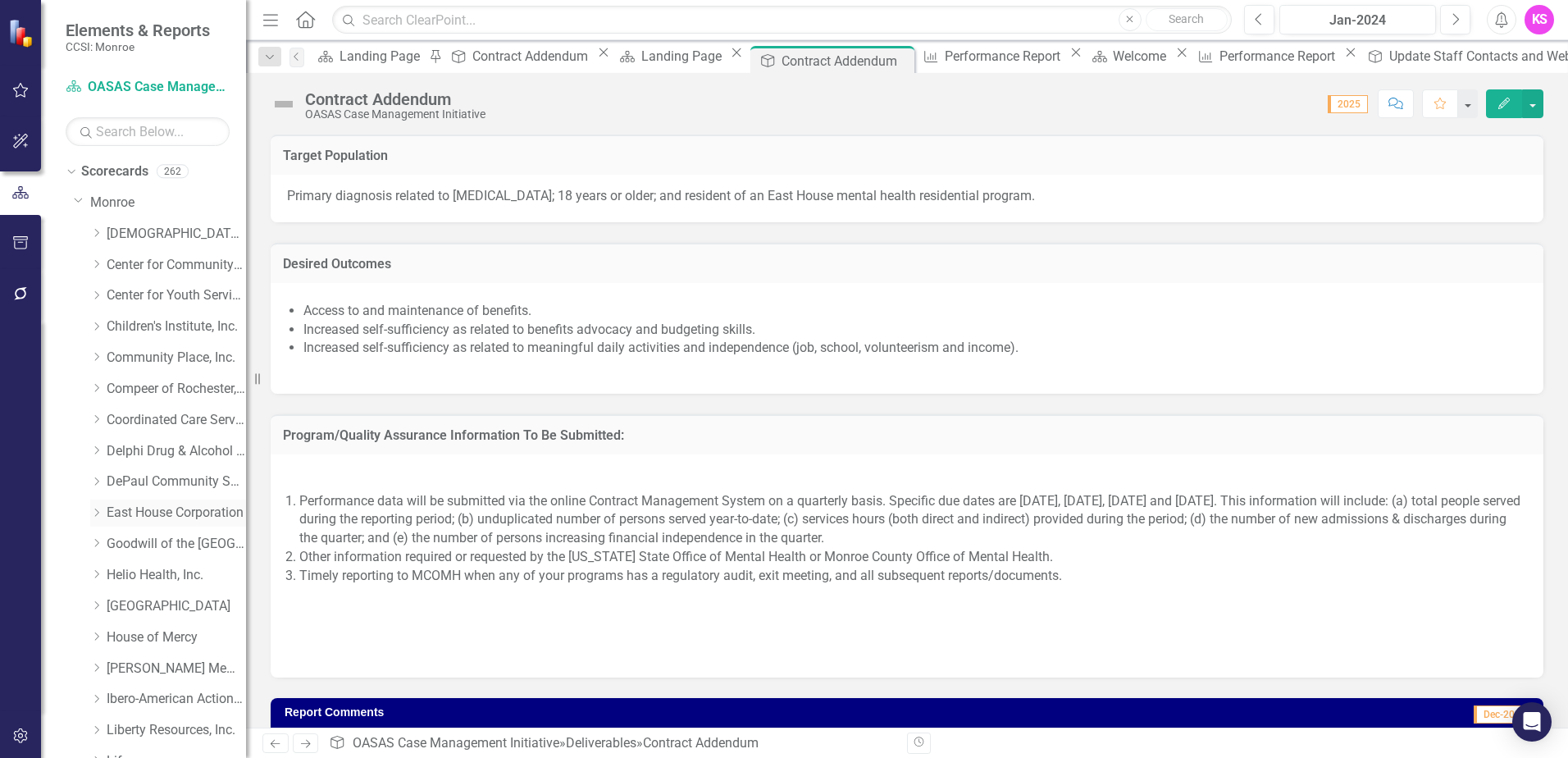
click at [102, 510] on icon "Dropdown" at bounding box center [96, 513] width 13 height 10
click at [156, 513] on link "East House Corporation" at bounding box center [176, 512] width 139 height 18
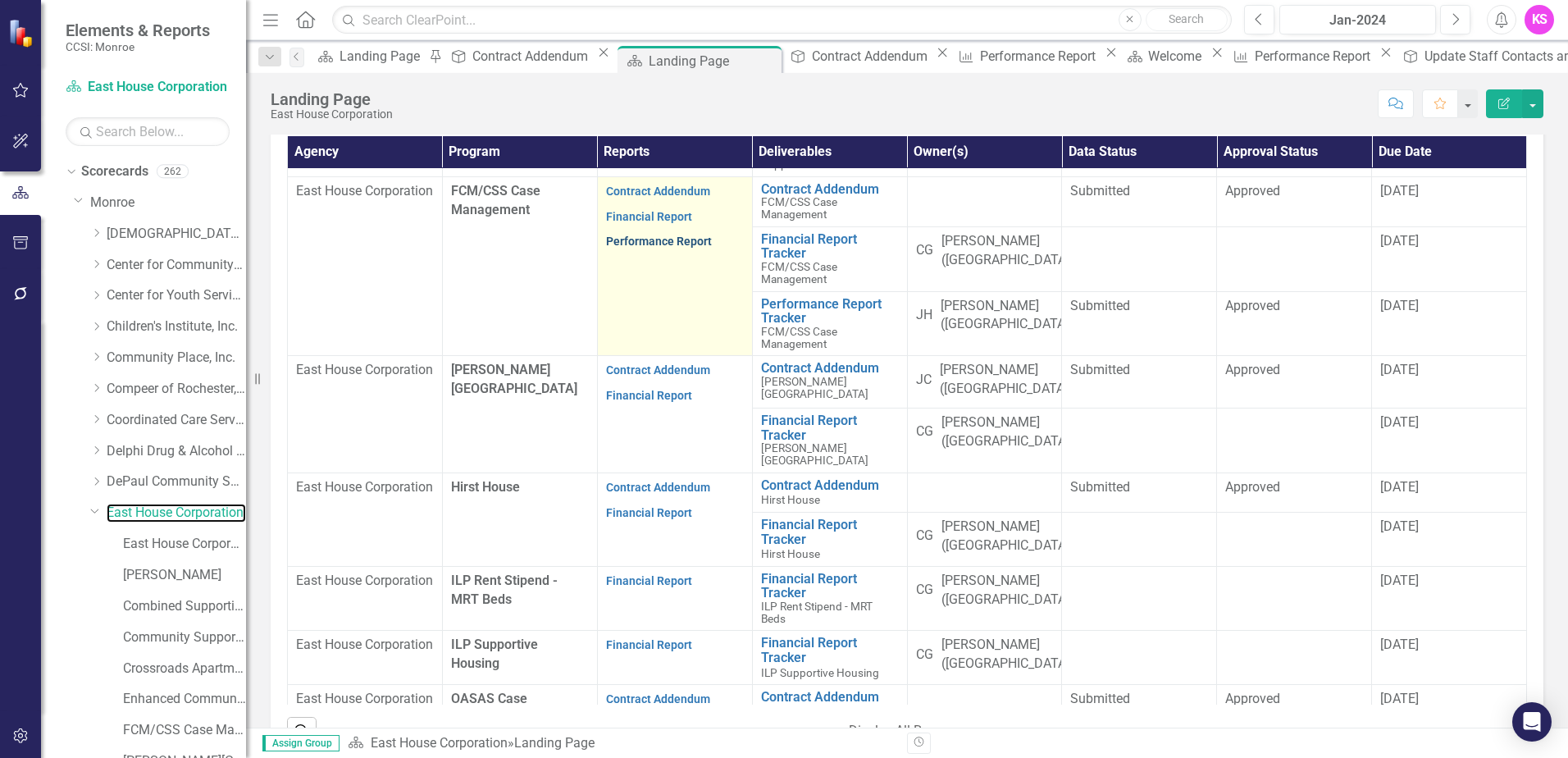
scroll to position [493, 0]
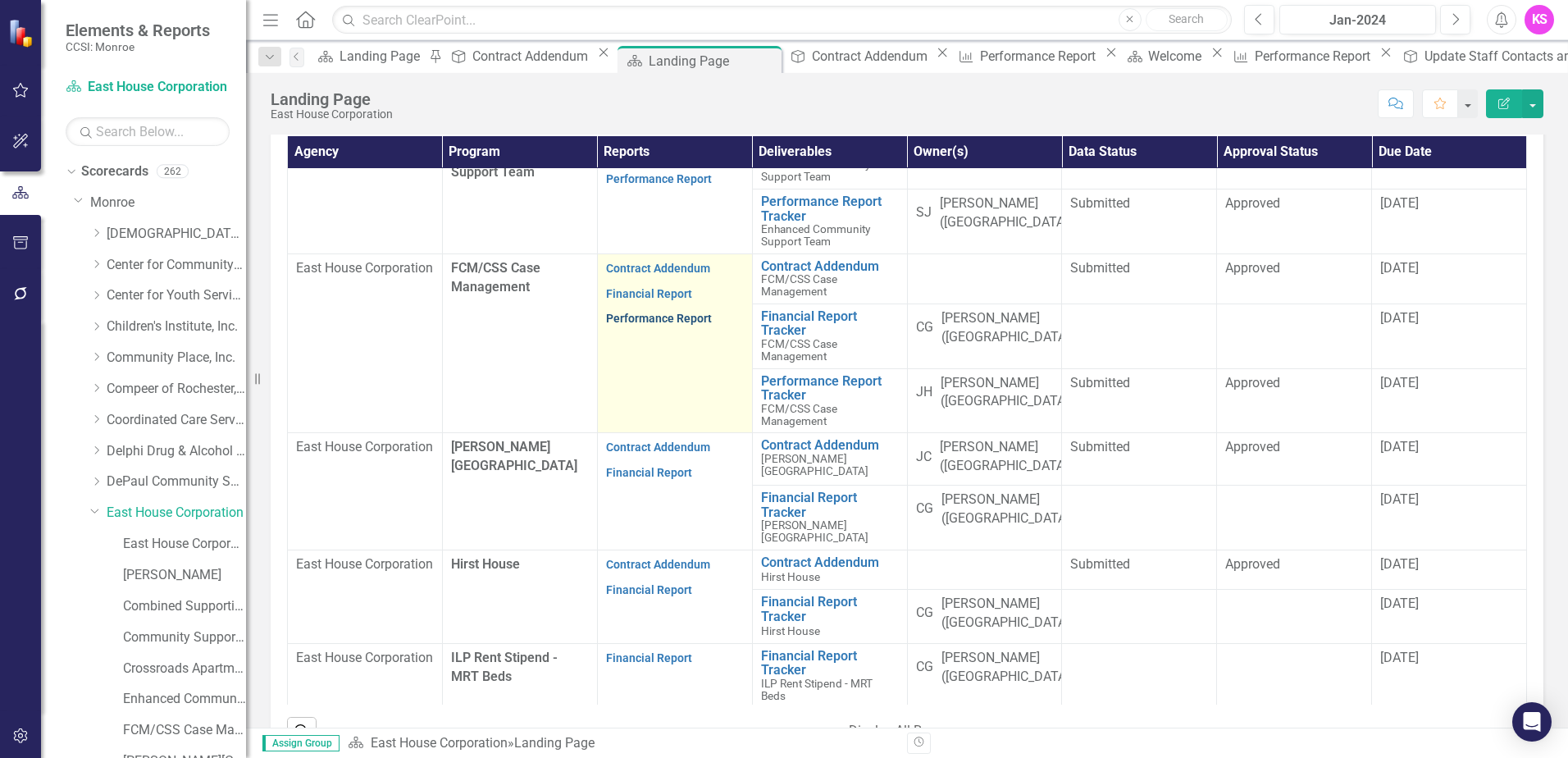
click at [641, 325] on link "Performance Report" at bounding box center [658, 318] width 106 height 14
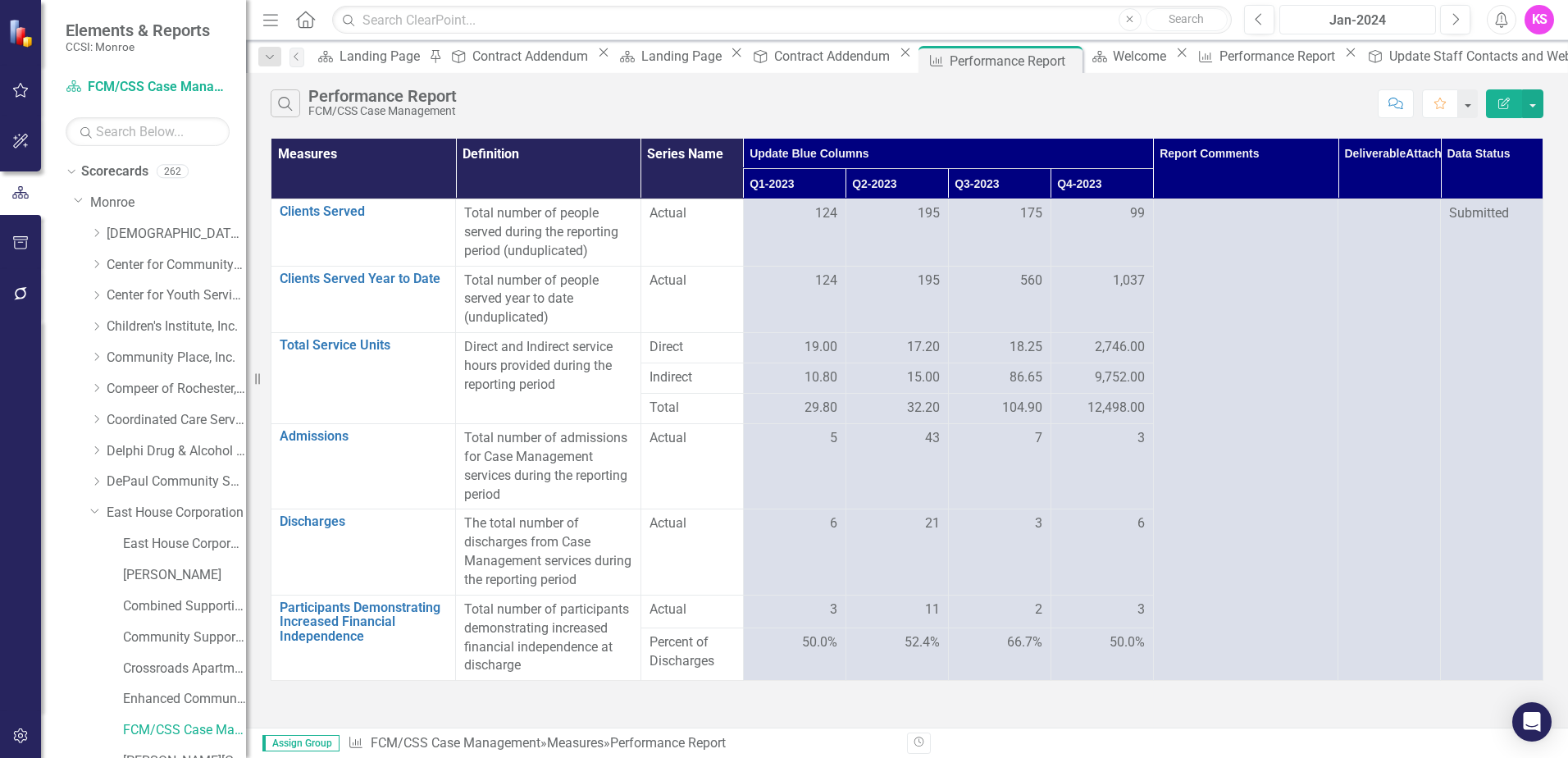
click at [1337, 20] on div "Jan-2024" at bounding box center [1358, 20] width 145 height 19
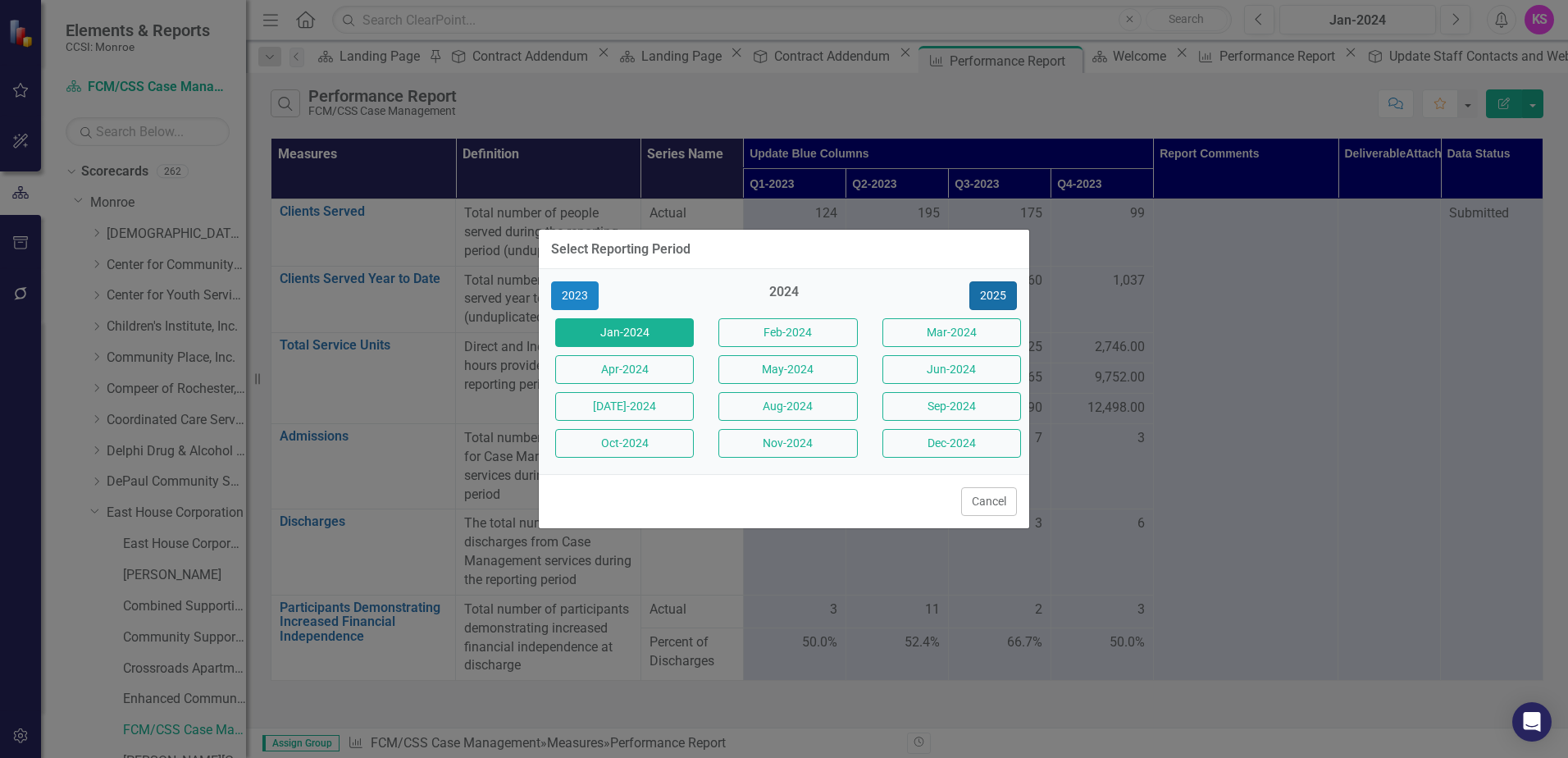
click at [1001, 288] on button "2025" at bounding box center [993, 296] width 47 height 29
click at [643, 401] on button "[DATE]-2025" at bounding box center [624, 407] width 138 height 29
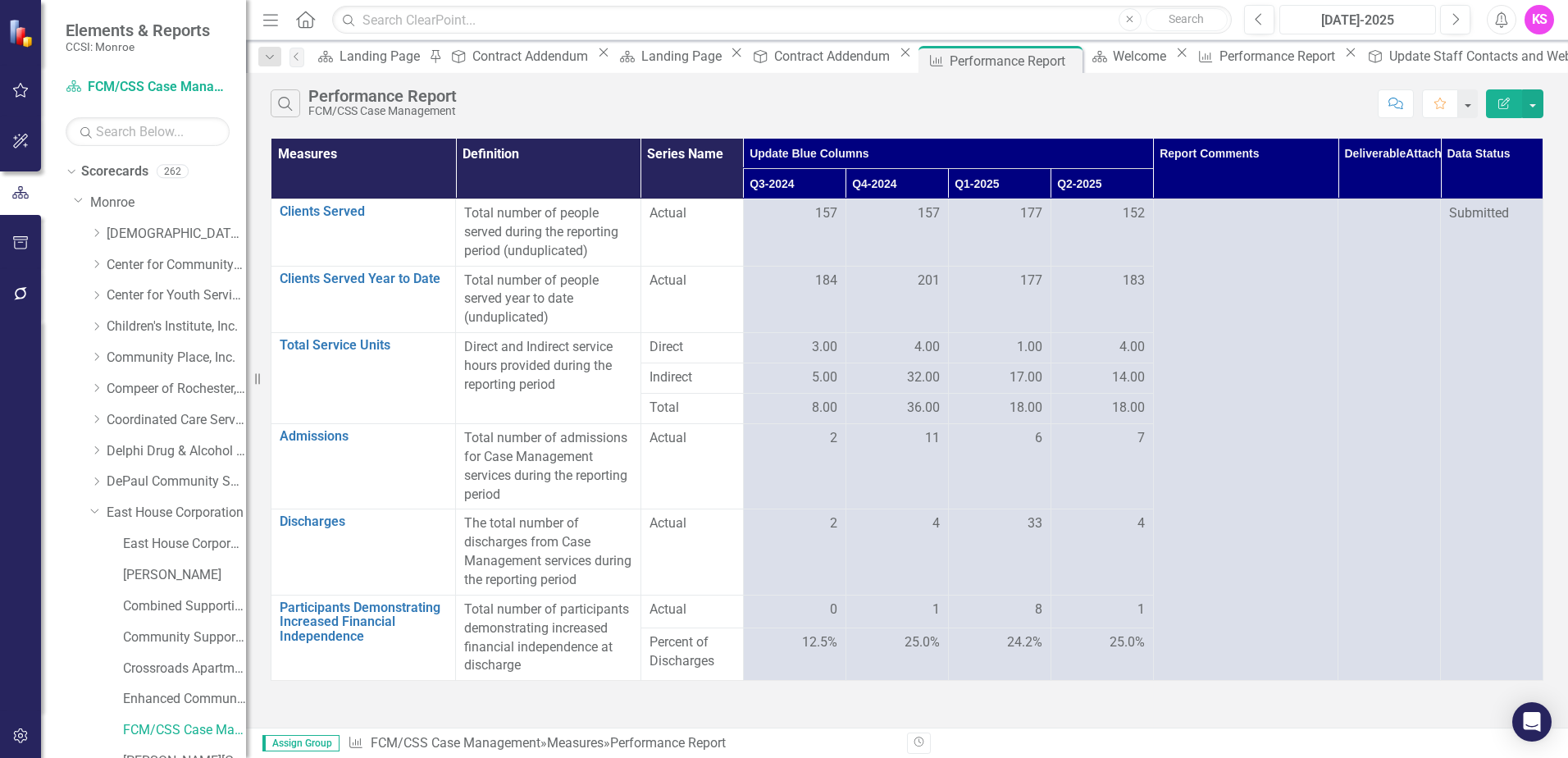
click at [1393, 21] on div "[DATE]-2025" at bounding box center [1358, 20] width 145 height 19
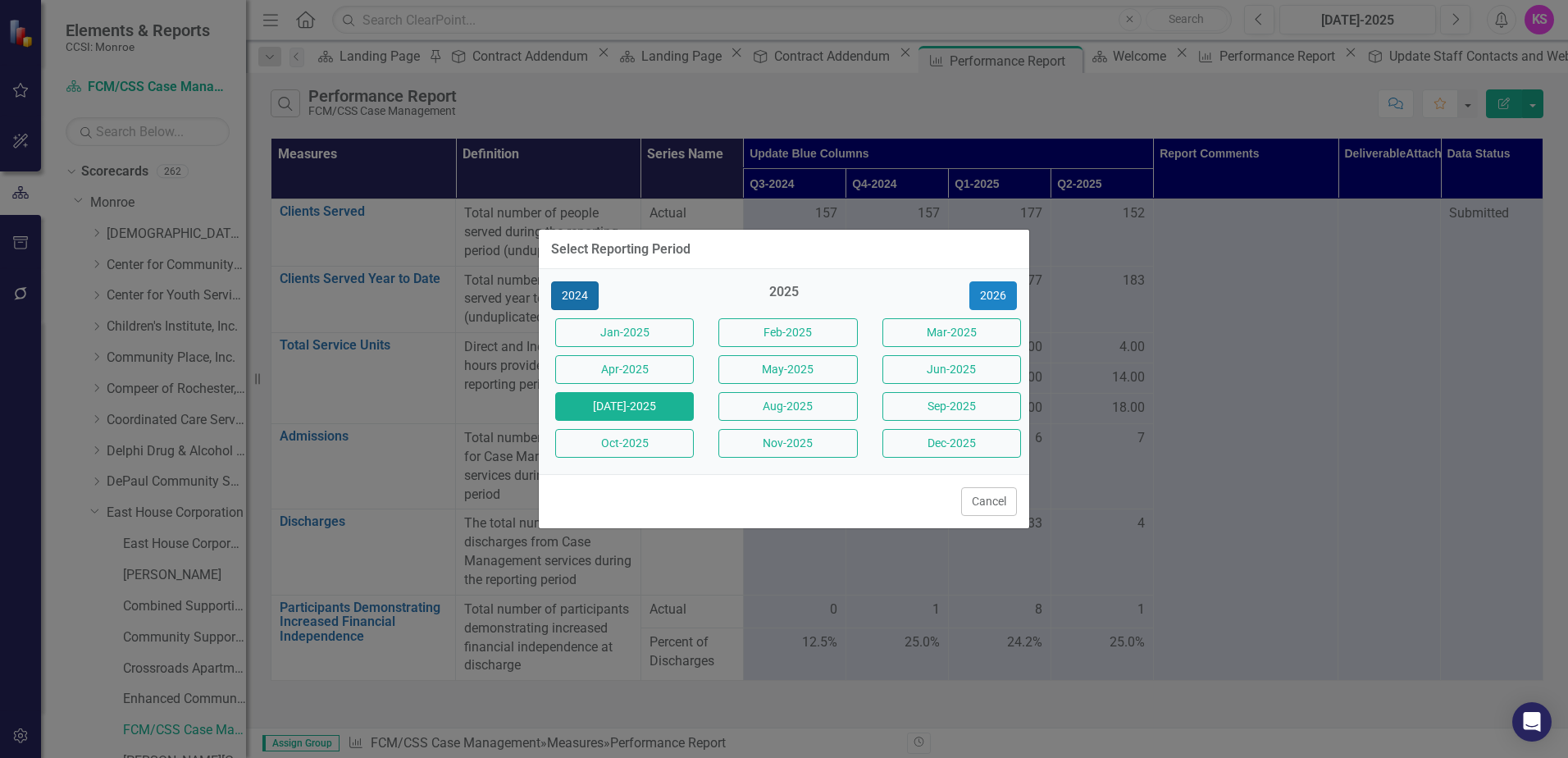
click at [571, 296] on button "2024" at bounding box center [575, 296] width 47 height 29
click at [594, 331] on button "Jan-2024" at bounding box center [624, 333] width 138 height 29
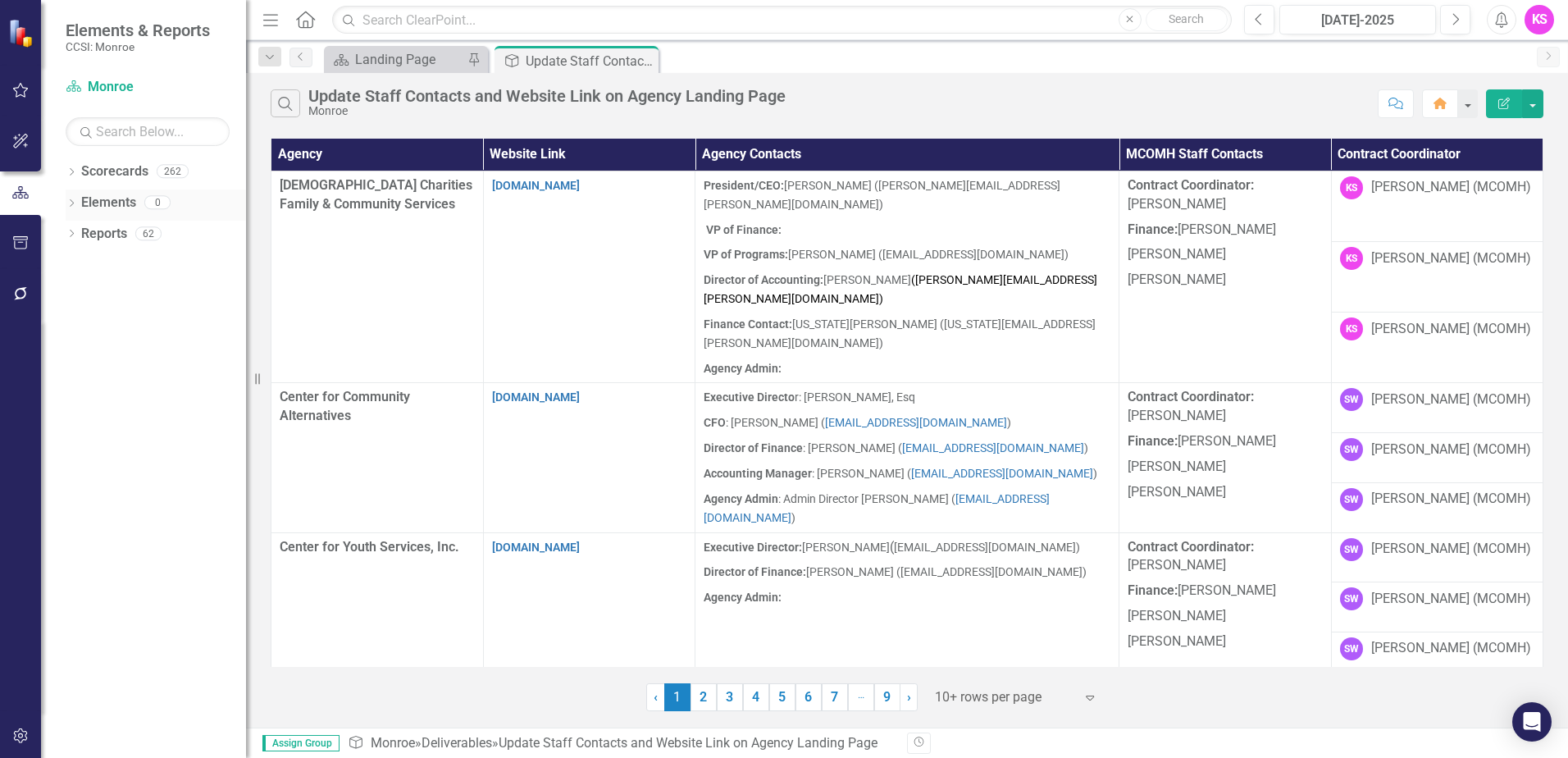
click at [70, 202] on icon "Dropdown" at bounding box center [72, 204] width 12 height 9
click at [76, 171] on icon "Dropdown" at bounding box center [72, 173] width 12 height 9
click at [82, 197] on icon "Dropdown" at bounding box center [79, 201] width 13 height 10
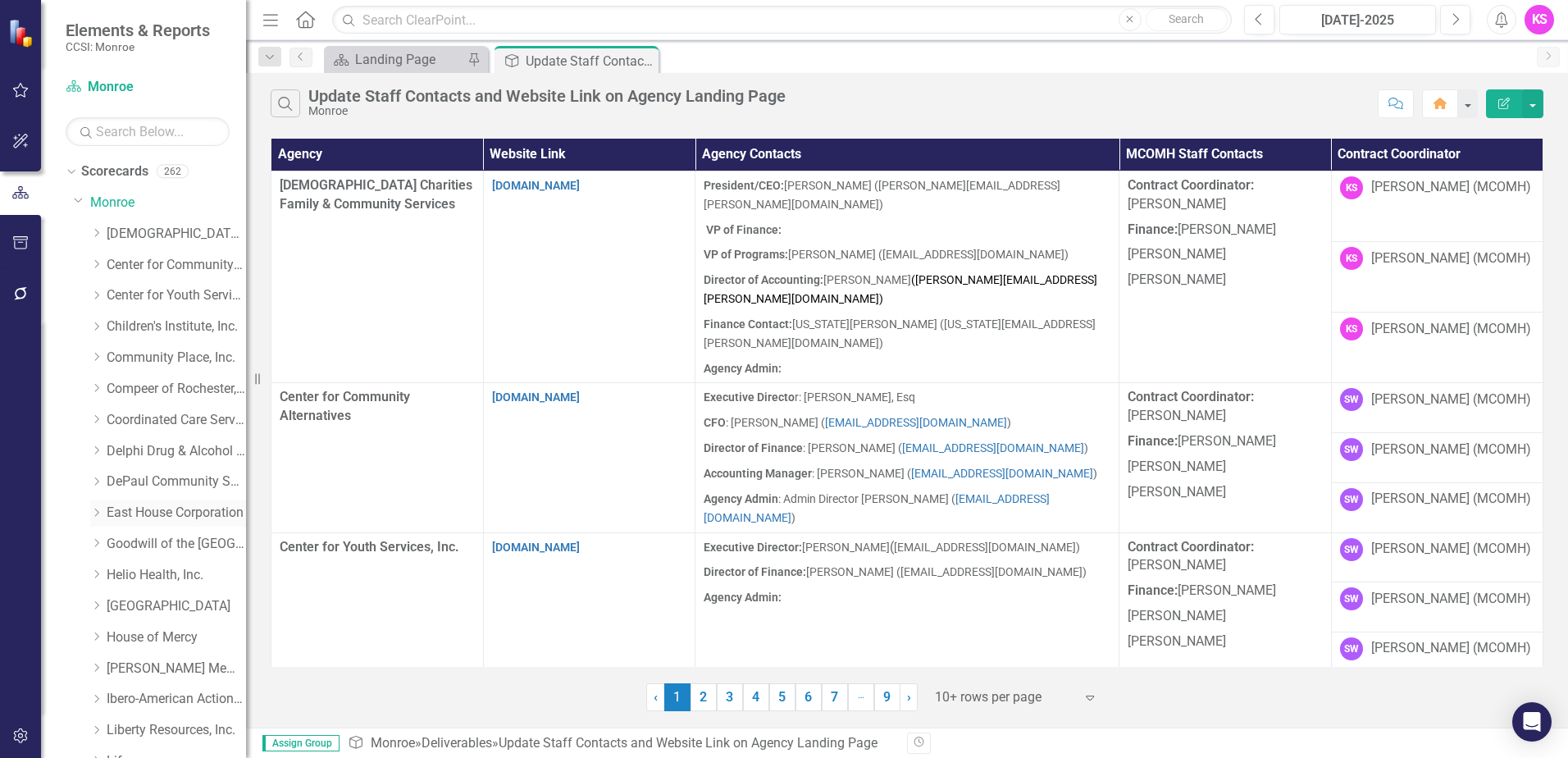
click at [100, 511] on icon "Dropdown" at bounding box center [96, 513] width 13 height 10
click at [1089, 700] on icon at bounding box center [1090, 698] width 8 height 5
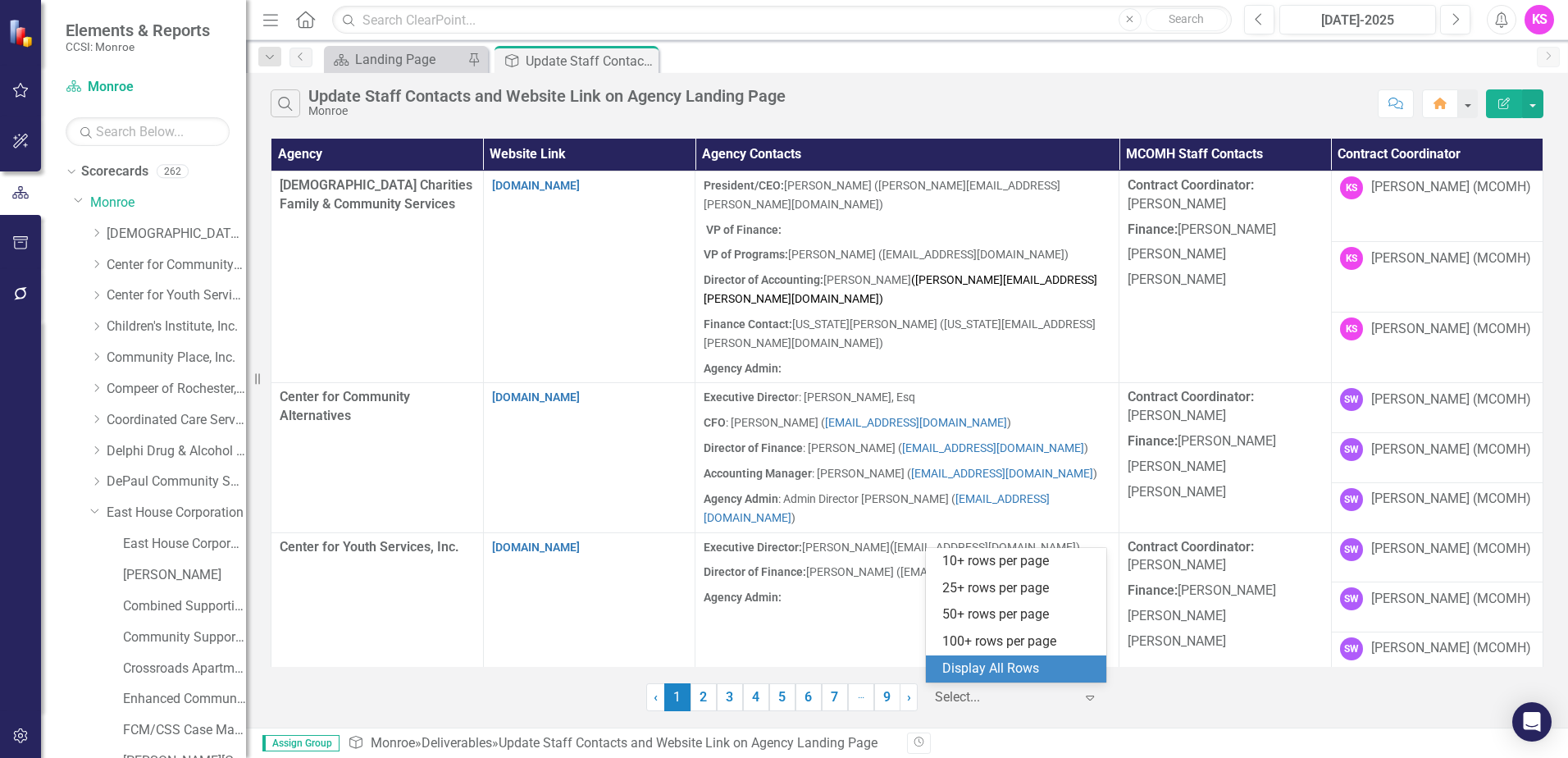
click at [1041, 676] on div "Display All Rows" at bounding box center [1019, 668] width 154 height 18
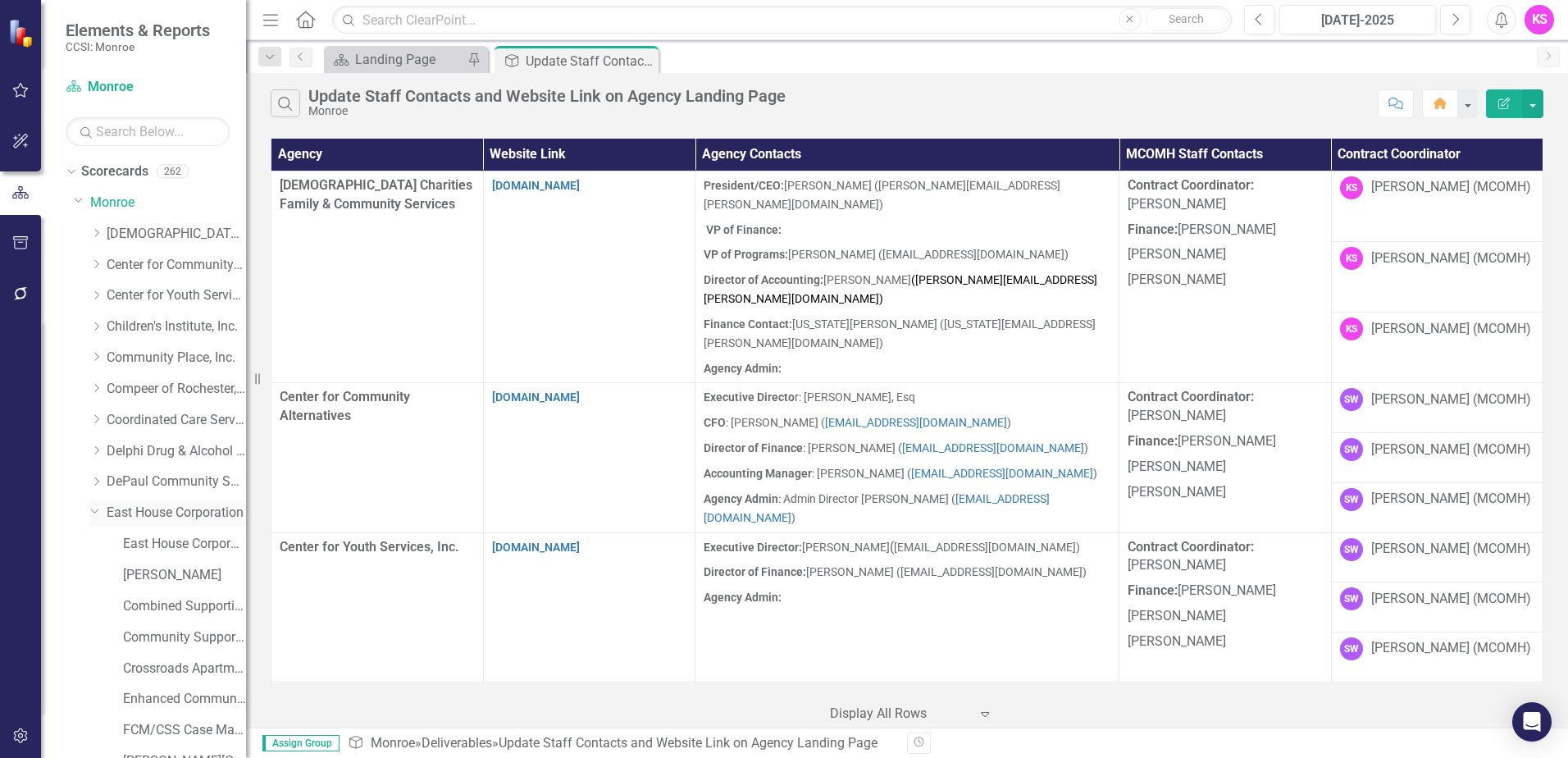
click at [166, 513] on link "East House Corporation" at bounding box center [176, 512] width 139 height 18
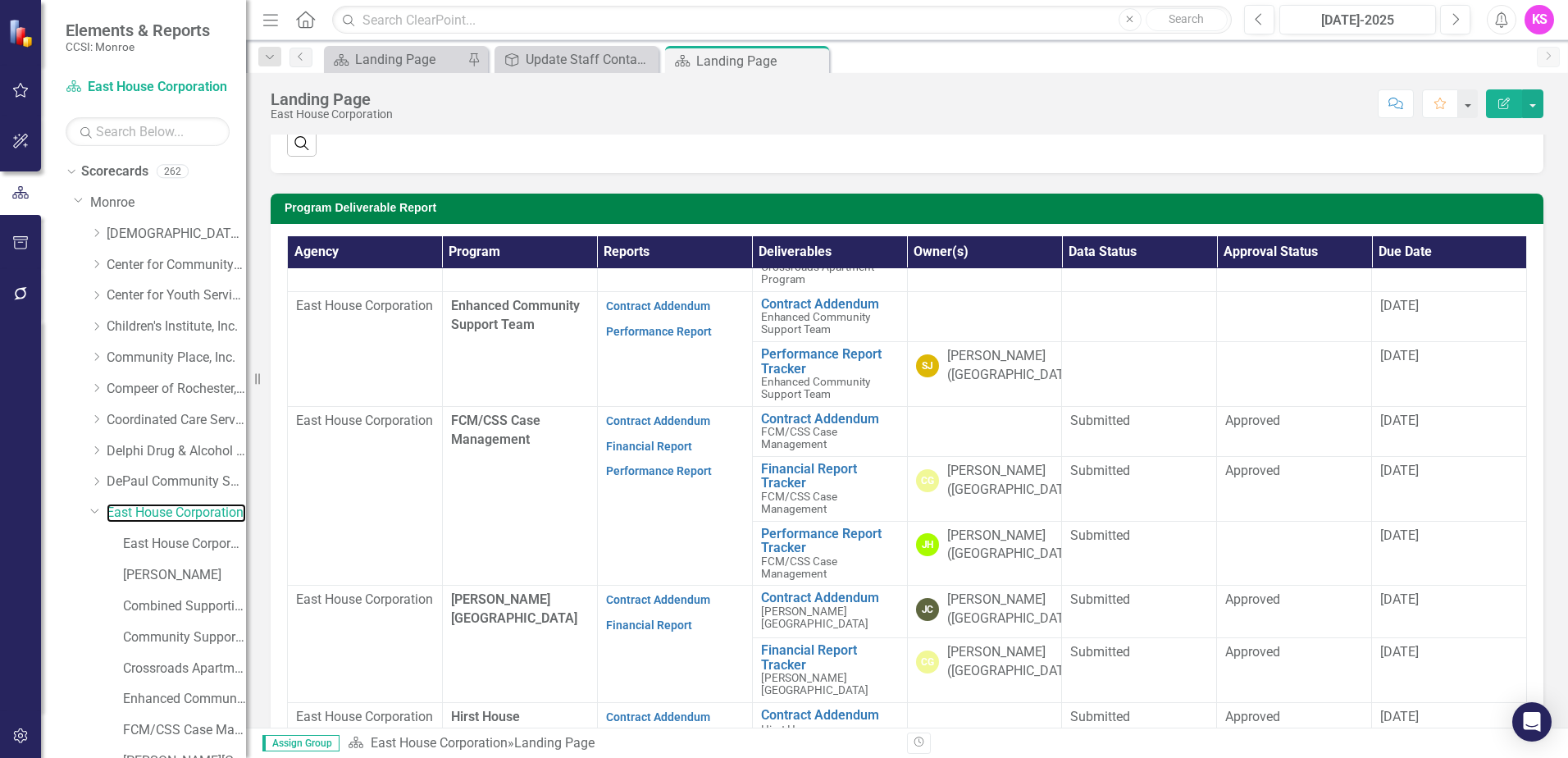
scroll to position [493, 0]
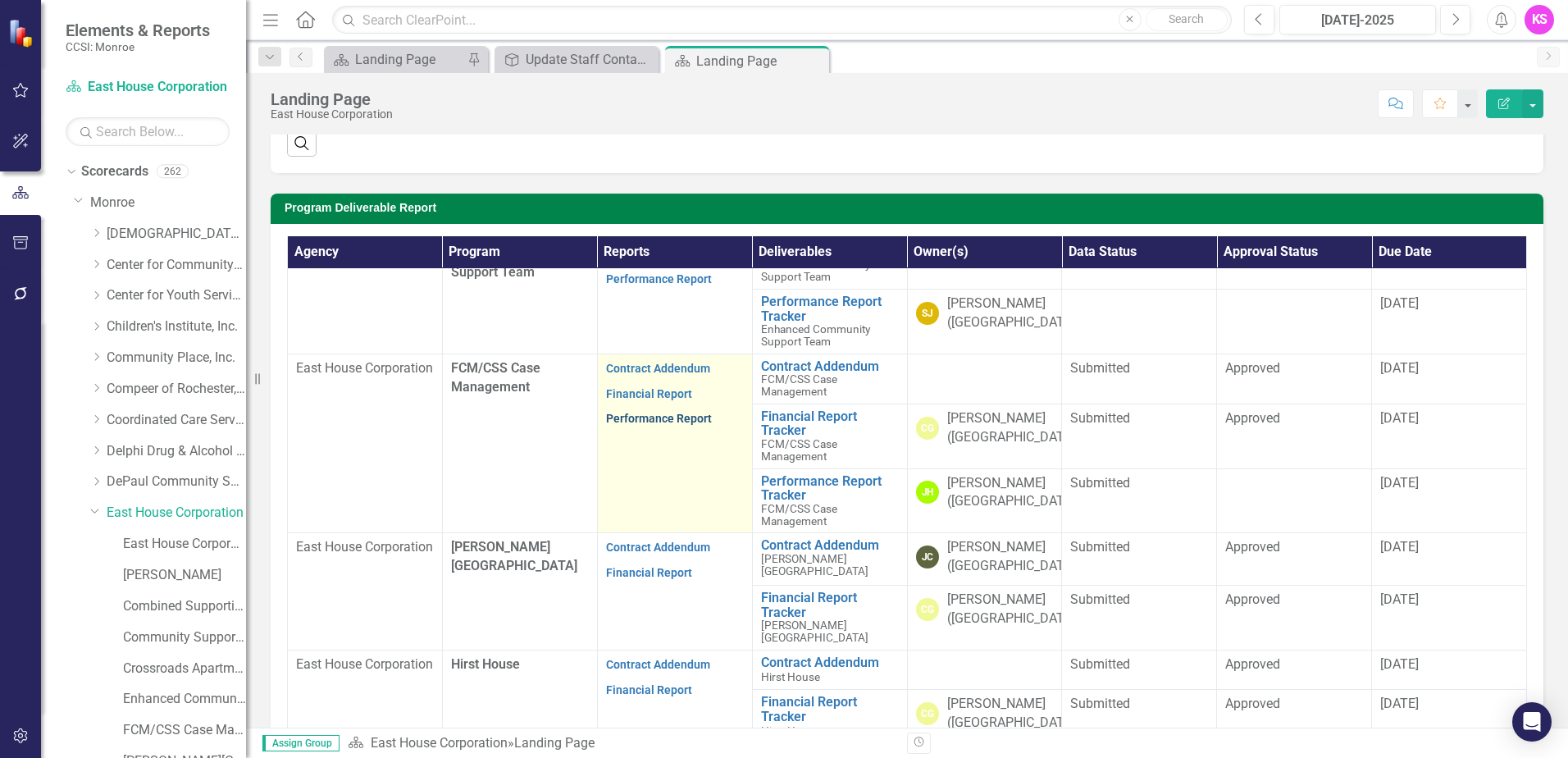
click at [664, 425] on link "Performance Report" at bounding box center [658, 418] width 106 height 14
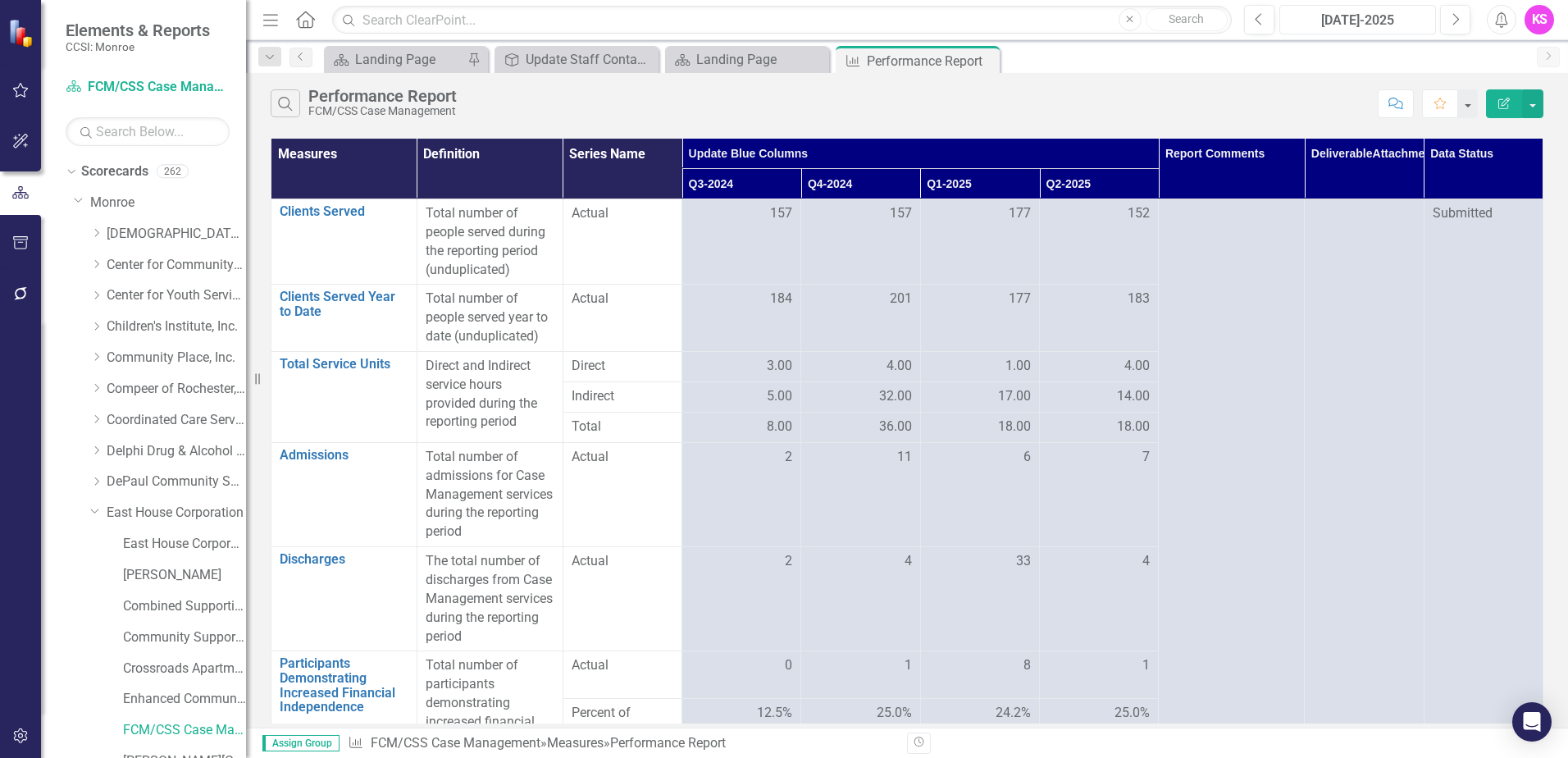
click at [1346, 24] on div "[DATE]-2025" at bounding box center [1358, 20] width 145 height 19
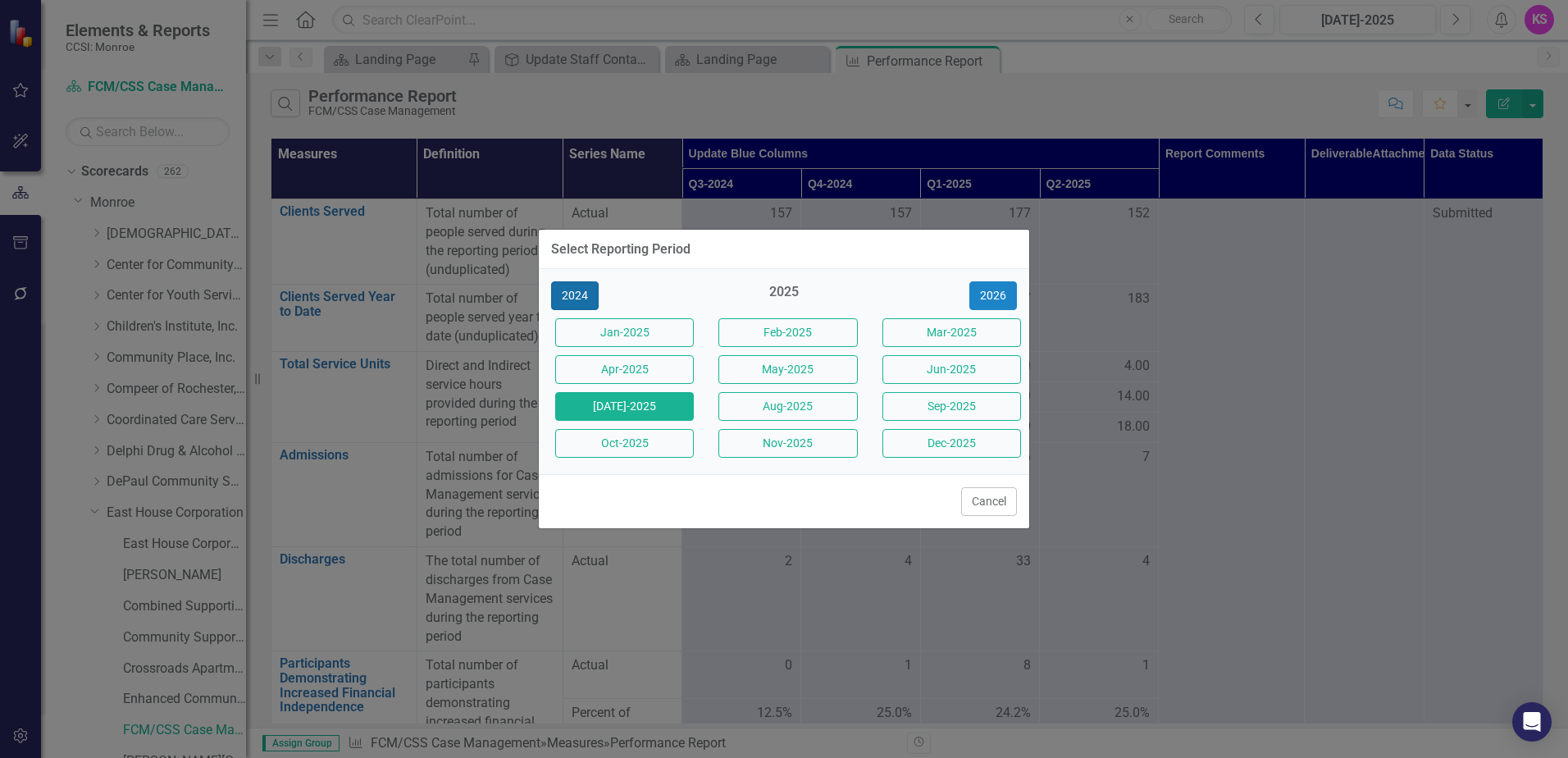
click at [571, 297] on button "2024" at bounding box center [575, 296] width 47 height 29
click at [601, 332] on button "Jan-2024" at bounding box center [624, 333] width 138 height 29
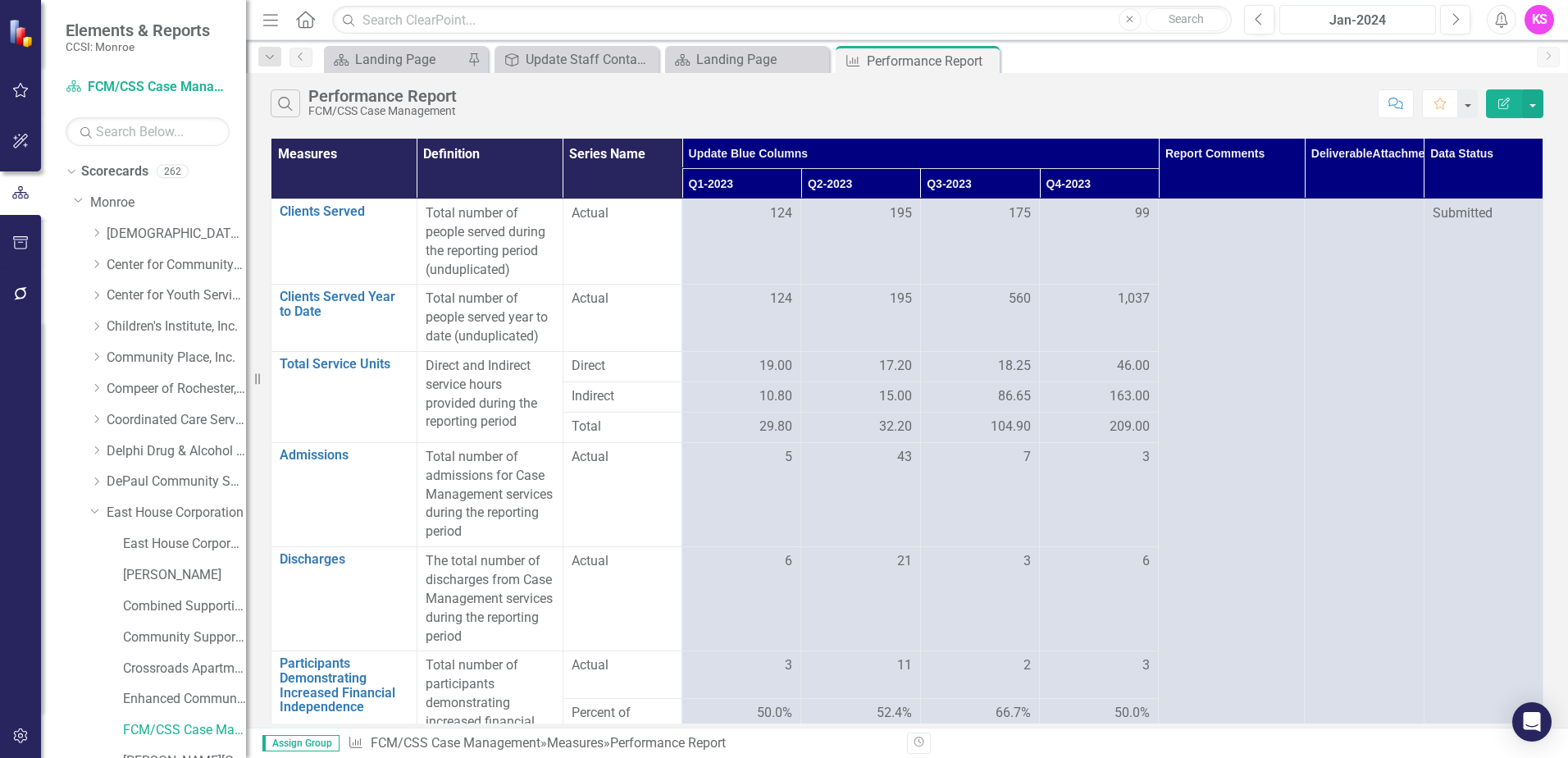
click at [1342, 24] on div "Jan-2024" at bounding box center [1358, 20] width 145 height 19
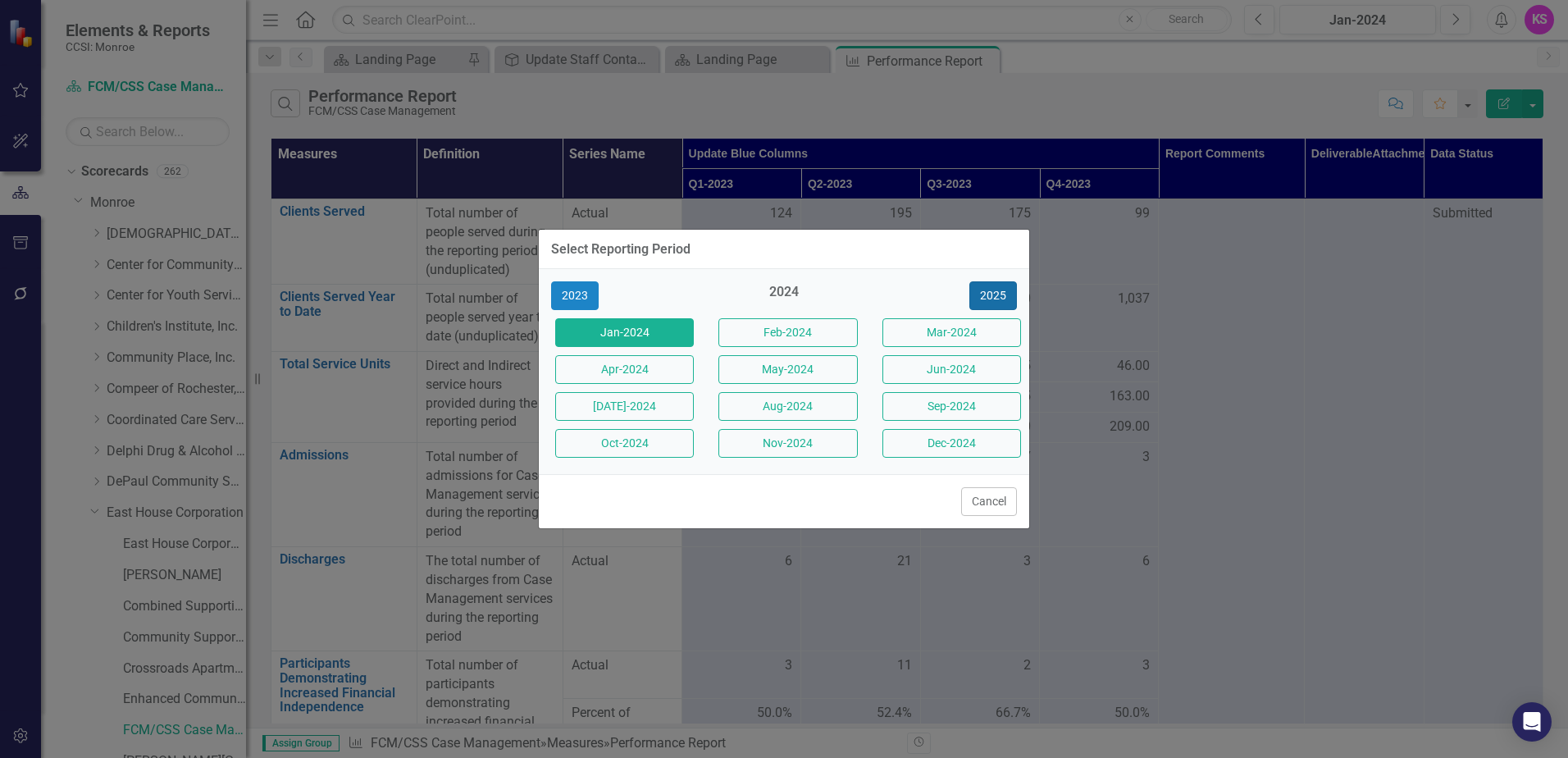
click at [998, 293] on button "2025" at bounding box center [993, 296] width 47 height 29
click at [643, 331] on button "Jan-2025" at bounding box center [624, 333] width 138 height 29
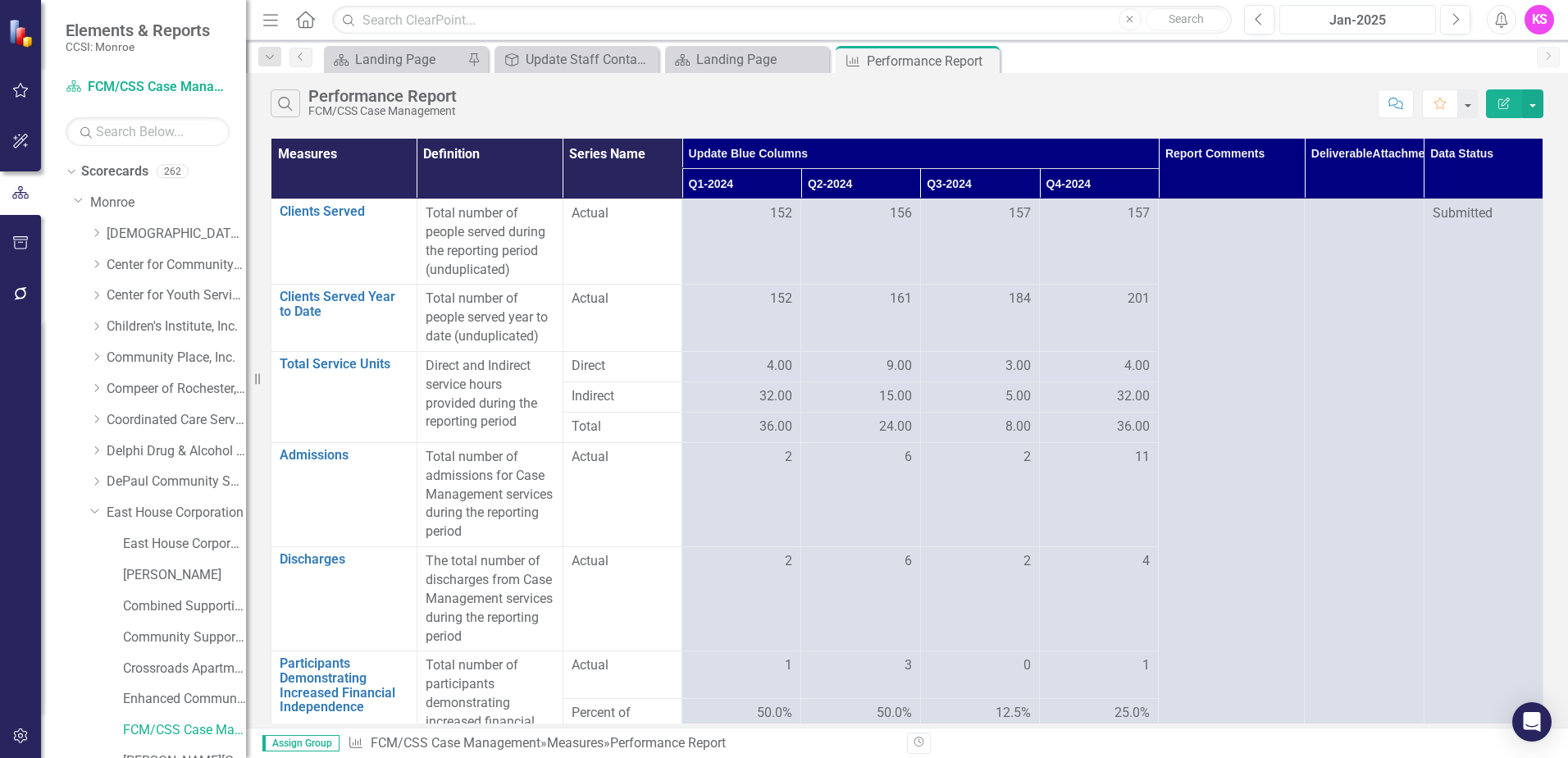
click at [1358, 18] on div "Jan-2025" at bounding box center [1358, 20] width 145 height 19
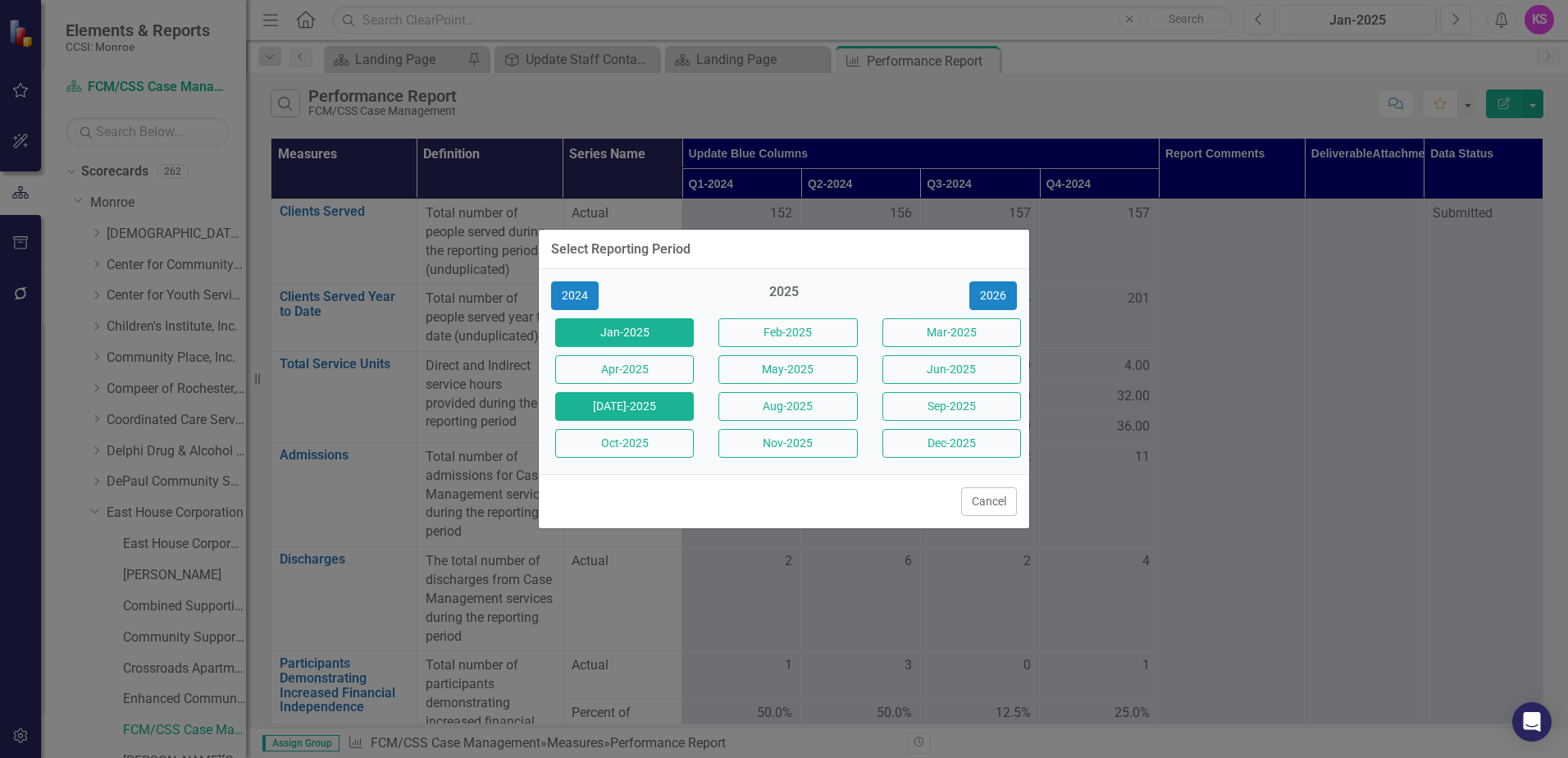
click at [643, 407] on button "[DATE]-2025" at bounding box center [624, 407] width 138 height 29
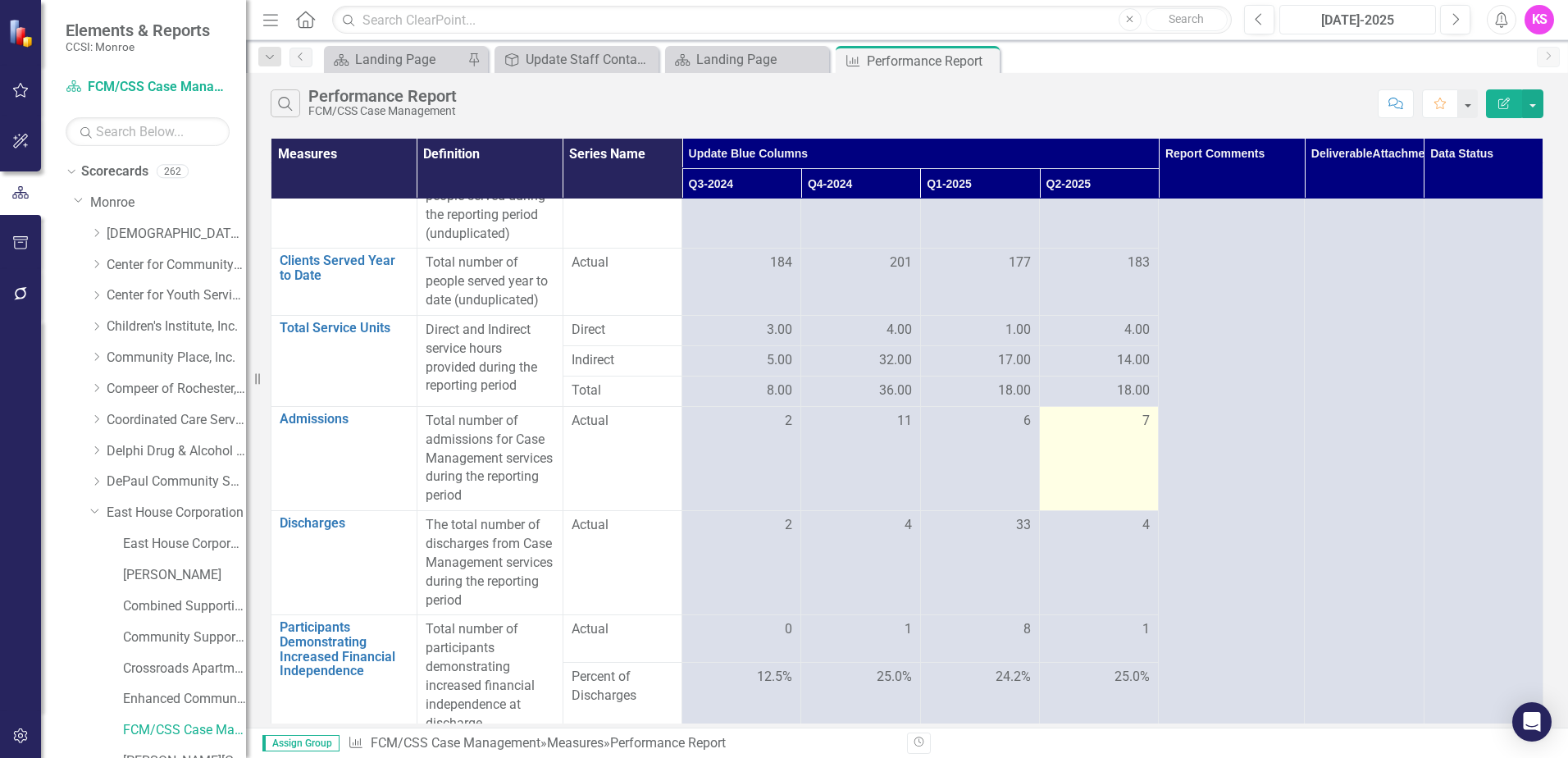
scroll to position [51, 0]
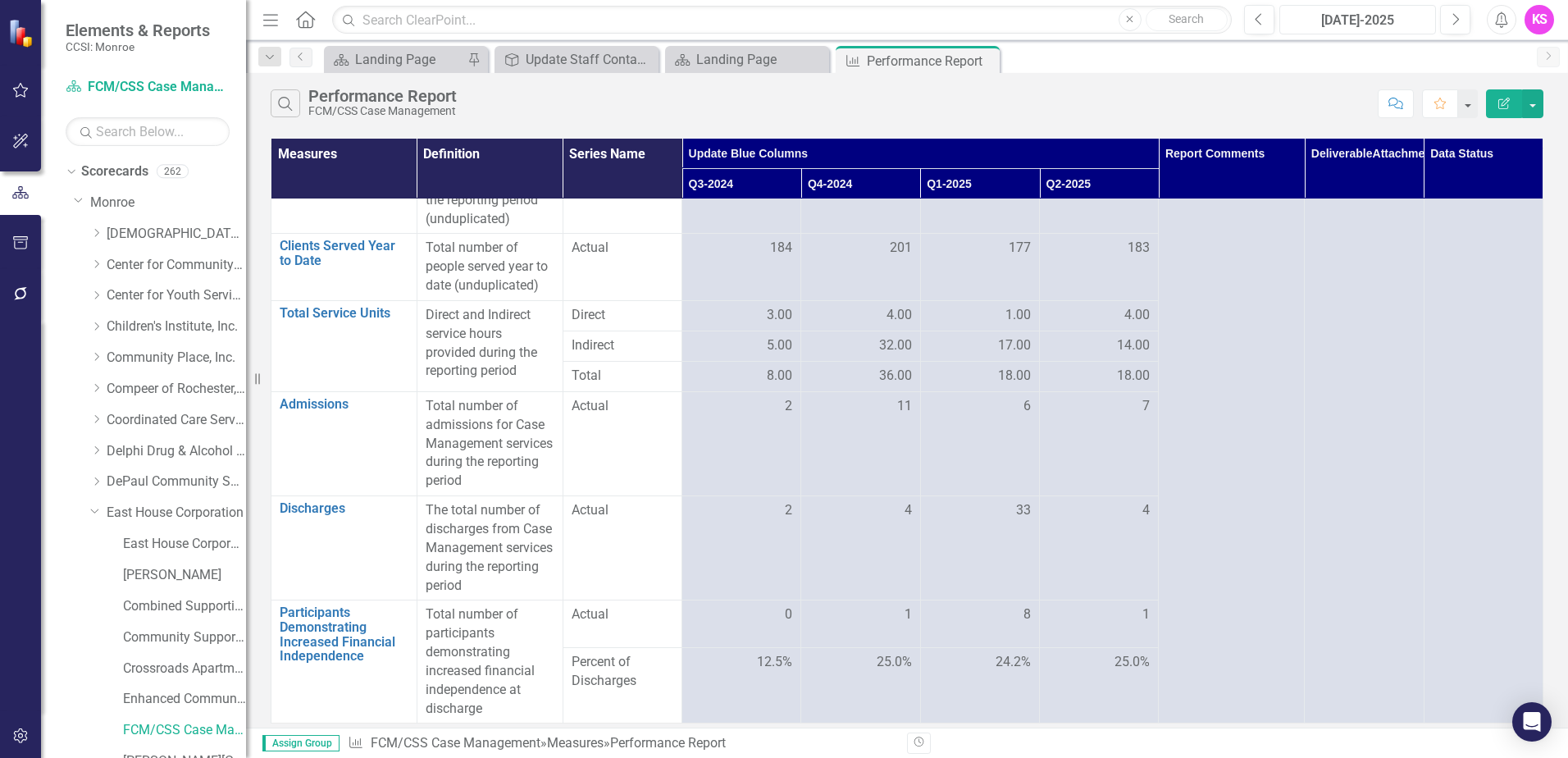
click at [1353, 27] on div "[DATE]-2025" at bounding box center [1358, 20] width 145 height 19
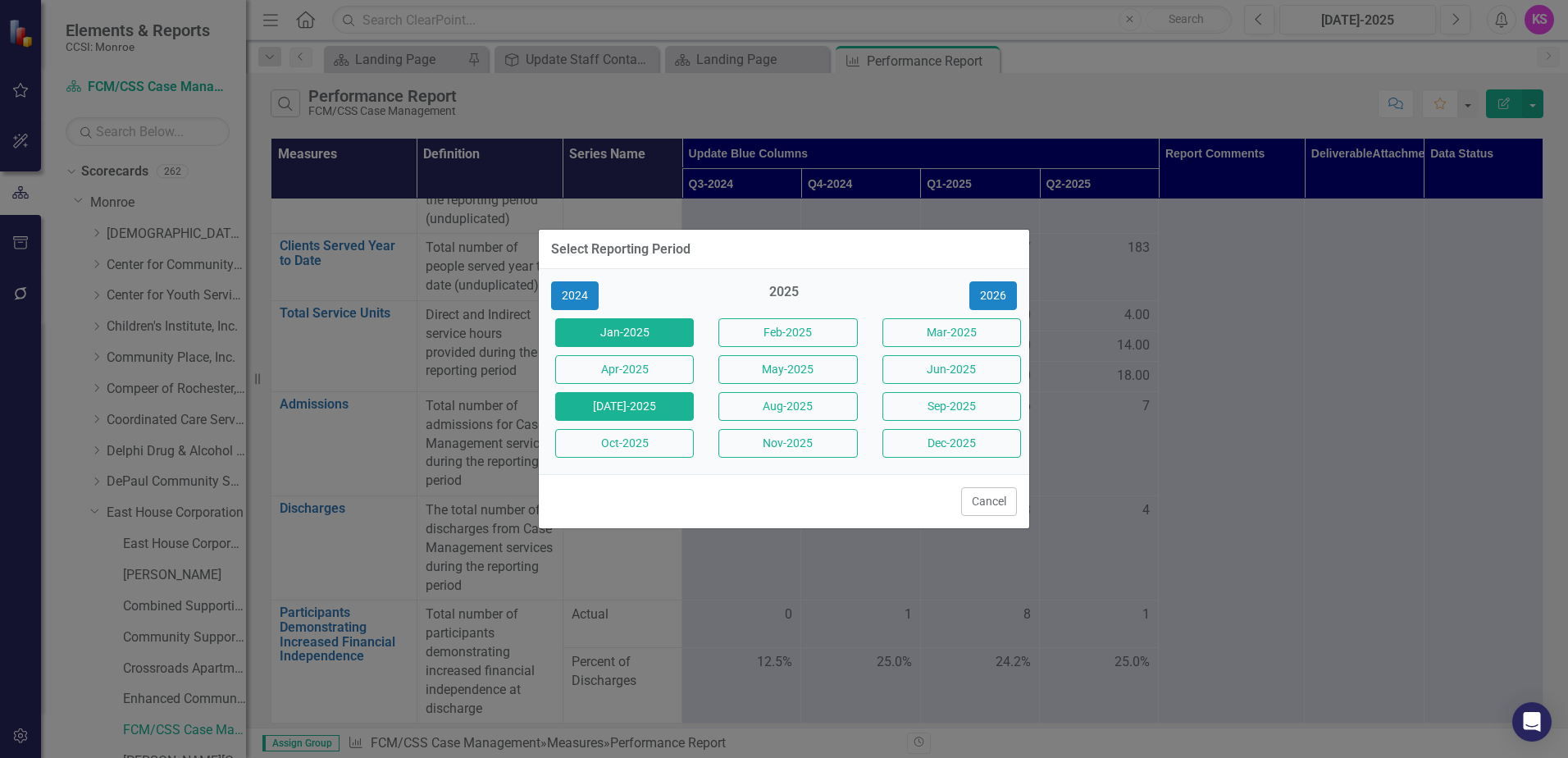
click at [618, 333] on button "Jan-2025" at bounding box center [624, 333] width 138 height 29
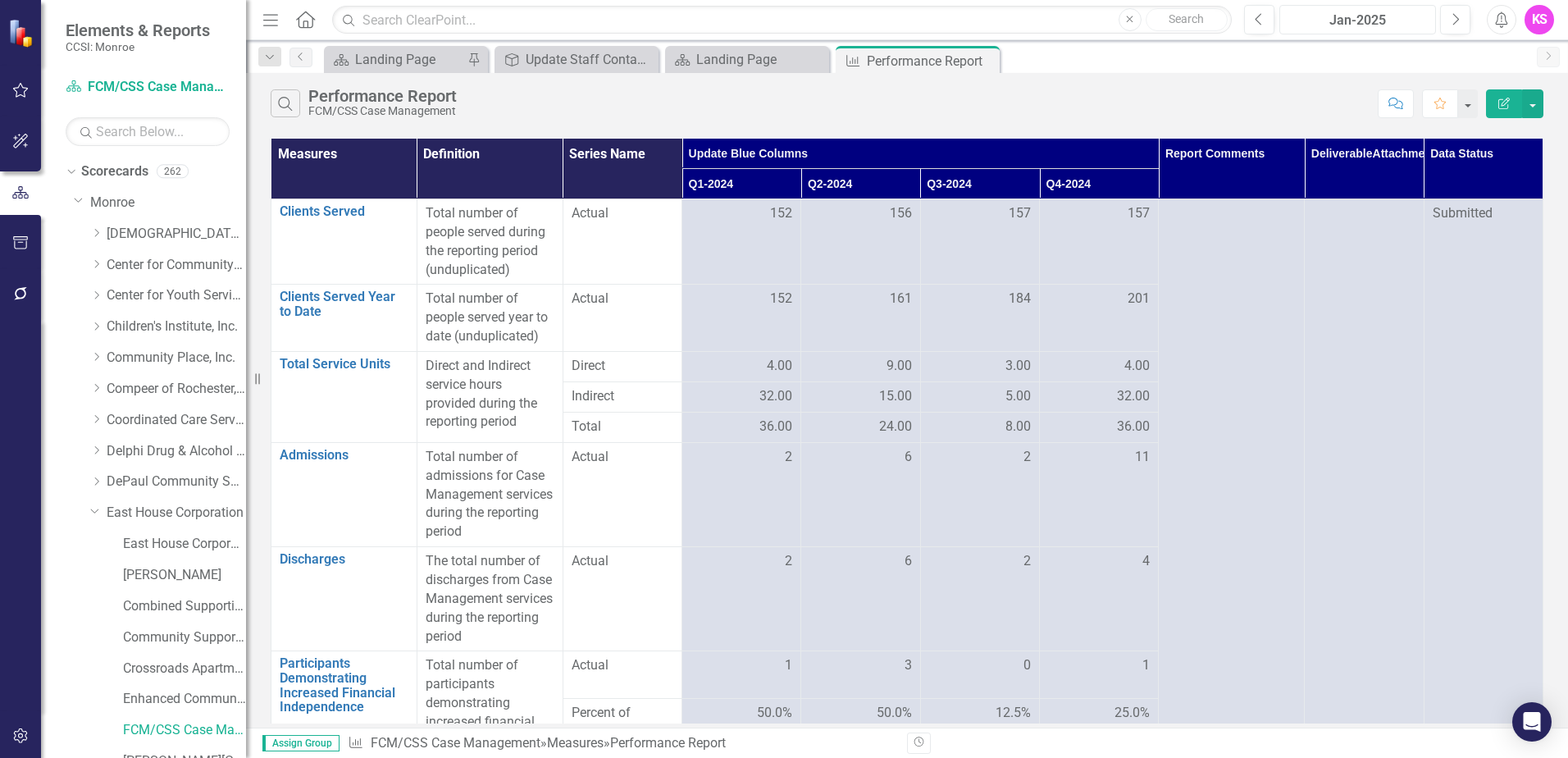
click at [1361, 25] on div "Jan-2025" at bounding box center [1358, 20] width 145 height 19
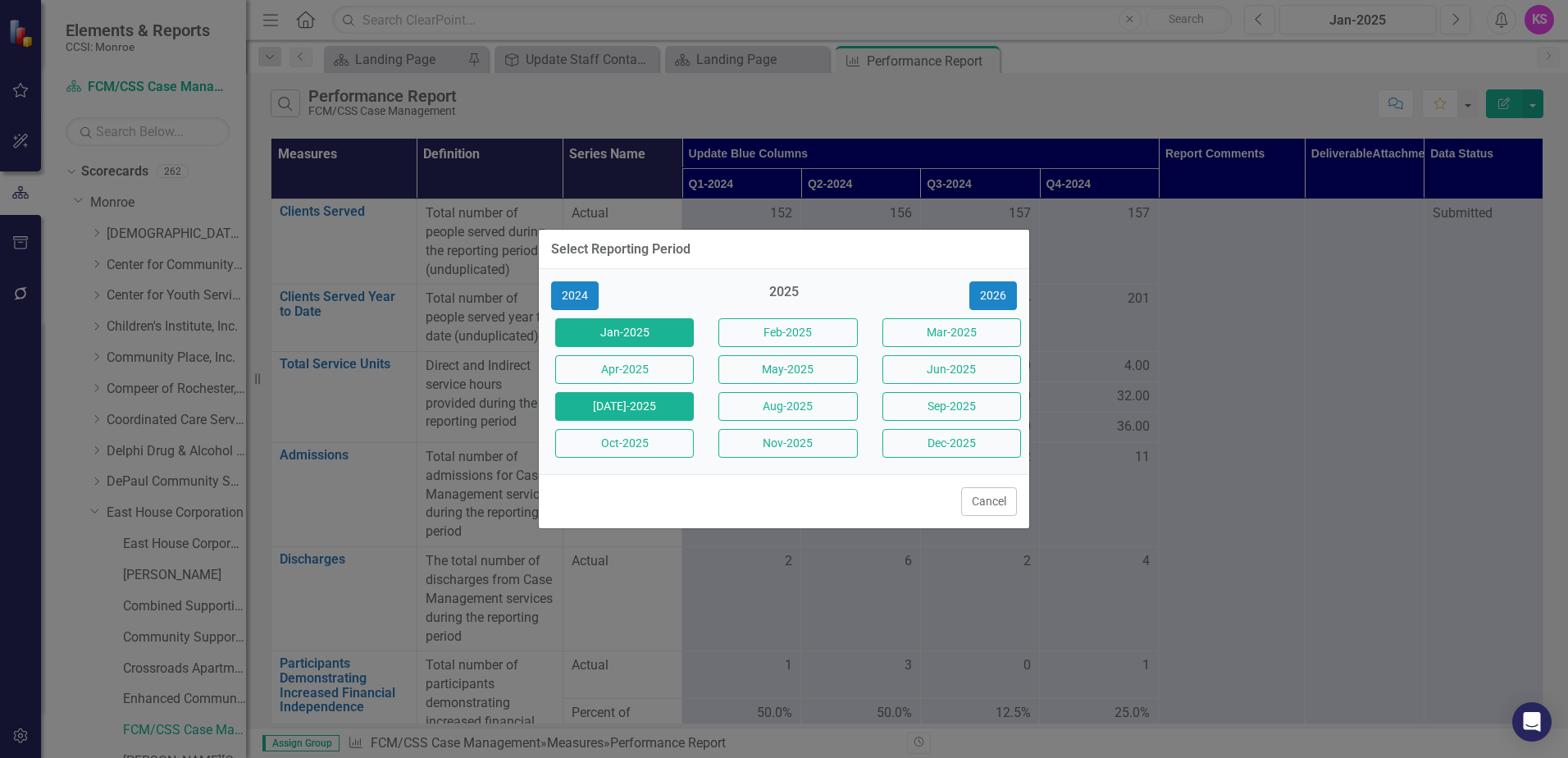
click at [627, 404] on button "[DATE]-2025" at bounding box center [624, 407] width 138 height 29
